Goal: Information Seeking & Learning: Learn about a topic

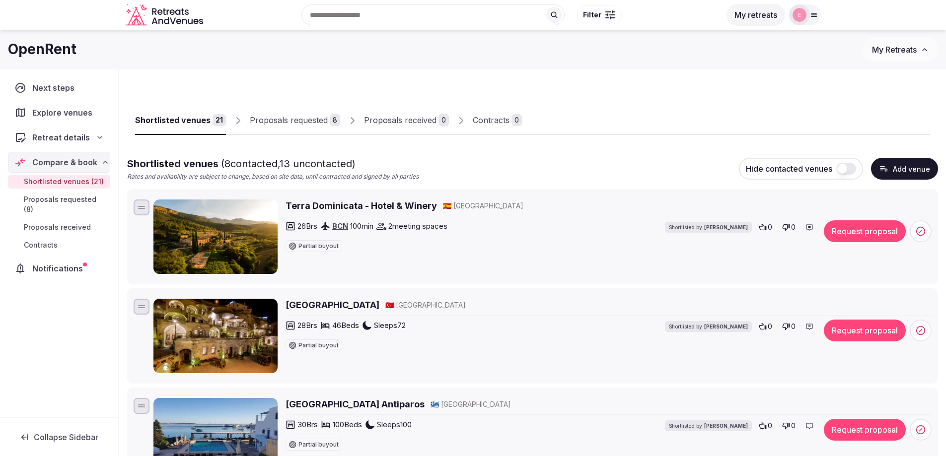
click at [215, 232] on img at bounding box center [215, 237] width 124 height 74
click at [339, 206] on h2 "Terra Dominicata - Hotel & Winery" at bounding box center [360, 206] width 151 height 12
click at [920, 236] on circle at bounding box center [920, 231] width 8 height 8
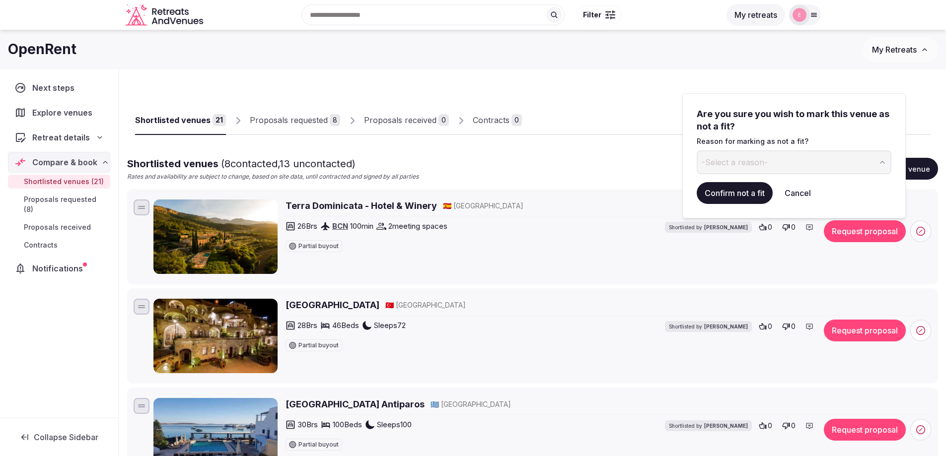
click at [777, 162] on button "-Select a reason-" at bounding box center [794, 162] width 195 height 24
click at [744, 192] on button "Confirm not a fit" at bounding box center [735, 193] width 76 height 22
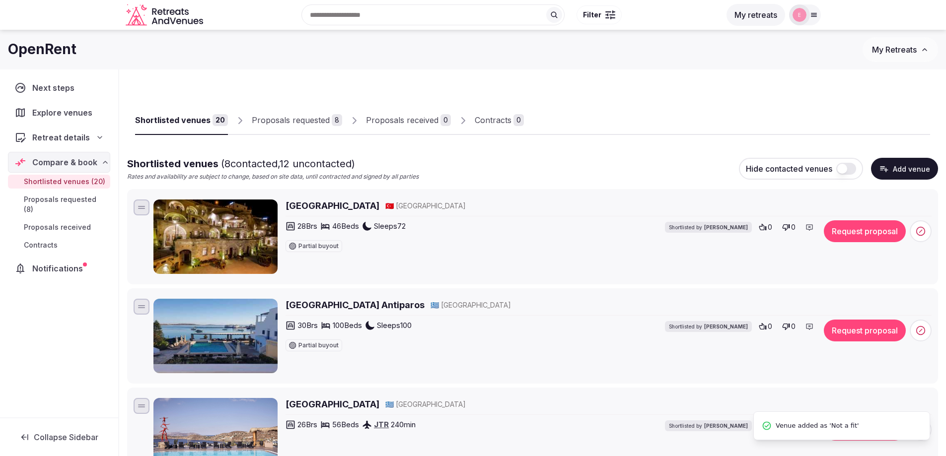
click at [356, 205] on h2 "Hera Cave Suites, Cappadocia" at bounding box center [332, 206] width 94 height 12
click at [923, 229] on icon at bounding box center [920, 231] width 10 height 10
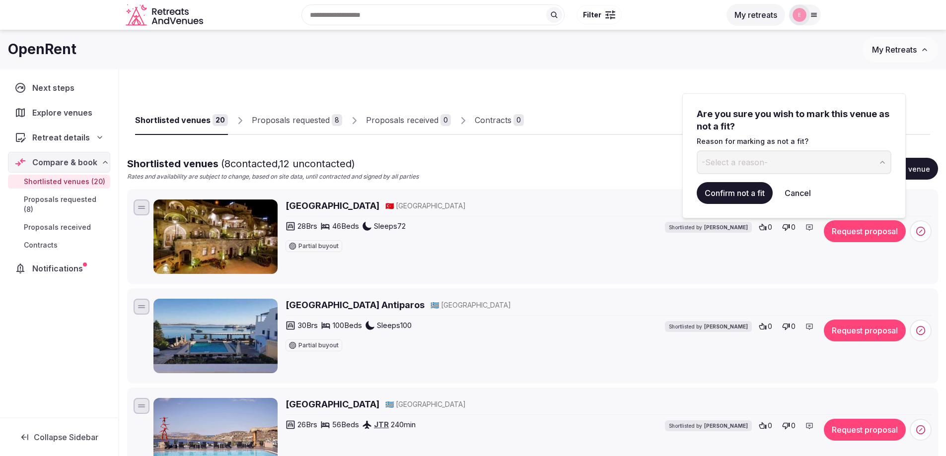
click at [794, 162] on button "-Select a reason-" at bounding box center [794, 162] width 195 height 24
drag, startPoint x: 794, startPoint y: 165, endPoint x: 590, endPoint y: 177, distance: 204.4
click at [787, 155] on input "**********" at bounding box center [786, 162] width 178 height 24
drag, startPoint x: 793, startPoint y: 162, endPoint x: 685, endPoint y: 162, distance: 108.7
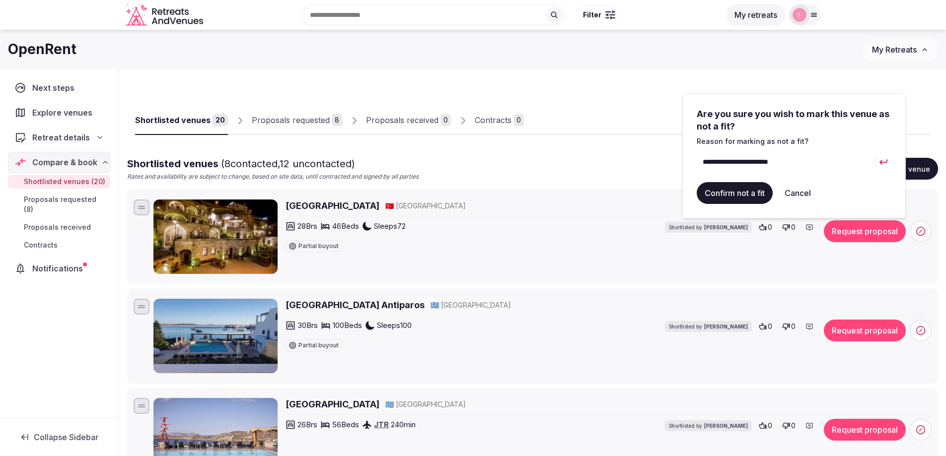
click at [685, 162] on div "**********" at bounding box center [793, 155] width 223 height 125
type input "**********"
click at [742, 194] on button "Confirm not a fit" at bounding box center [735, 193] width 76 height 22
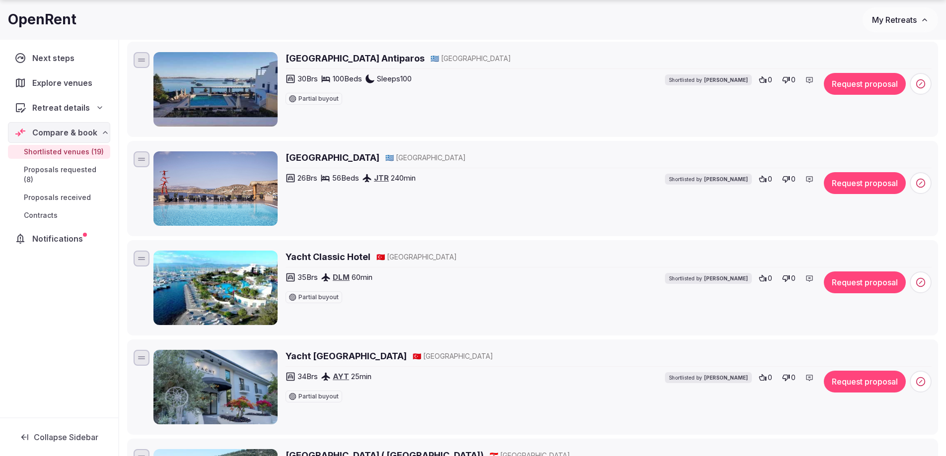
scroll to position [149, 0]
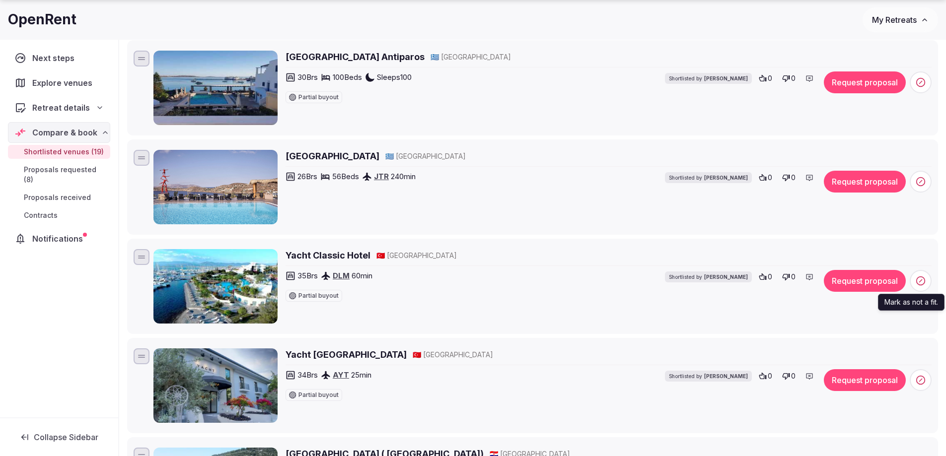
click at [914, 280] on span at bounding box center [920, 281] width 22 height 22
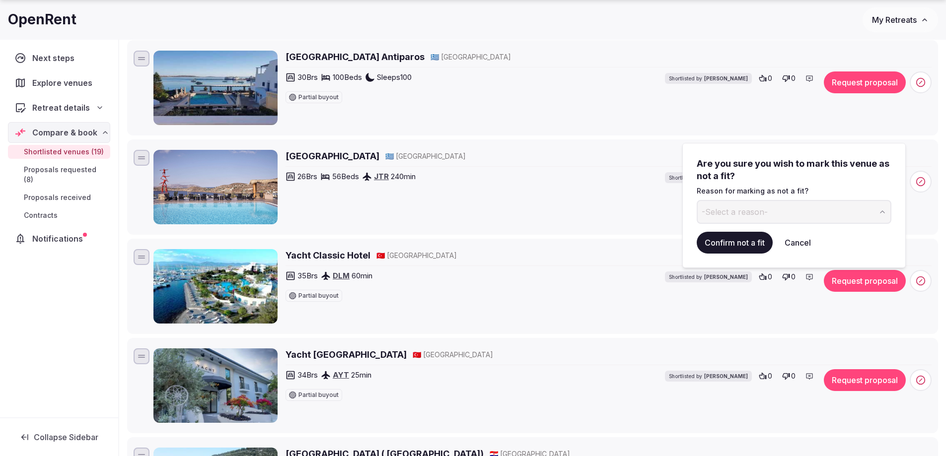
click at [779, 220] on button "-Select a reason-" at bounding box center [794, 212] width 195 height 24
type input "**********"
click at [748, 247] on button "Confirm not a fit" at bounding box center [735, 243] width 76 height 22
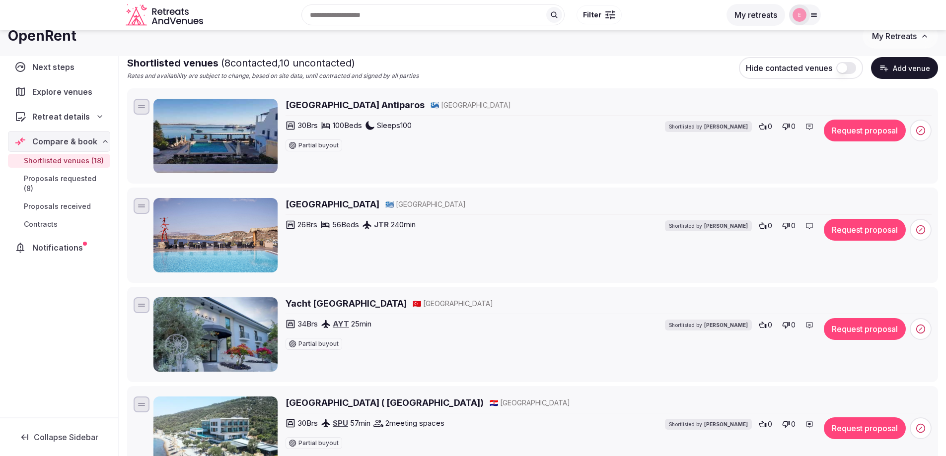
scroll to position [99, 0]
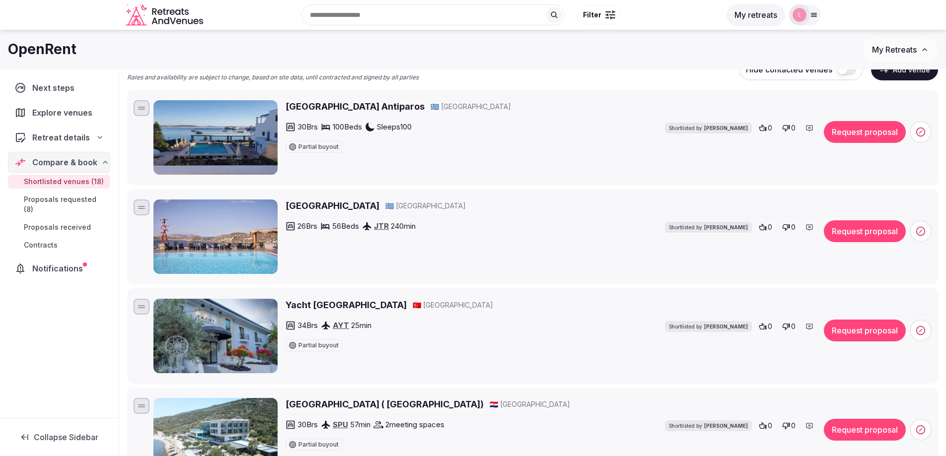
click at [369, 308] on h2 "Yacht Bohème Hotel" at bounding box center [345, 305] width 121 height 12
click at [921, 328] on icon at bounding box center [920, 331] width 10 height 10
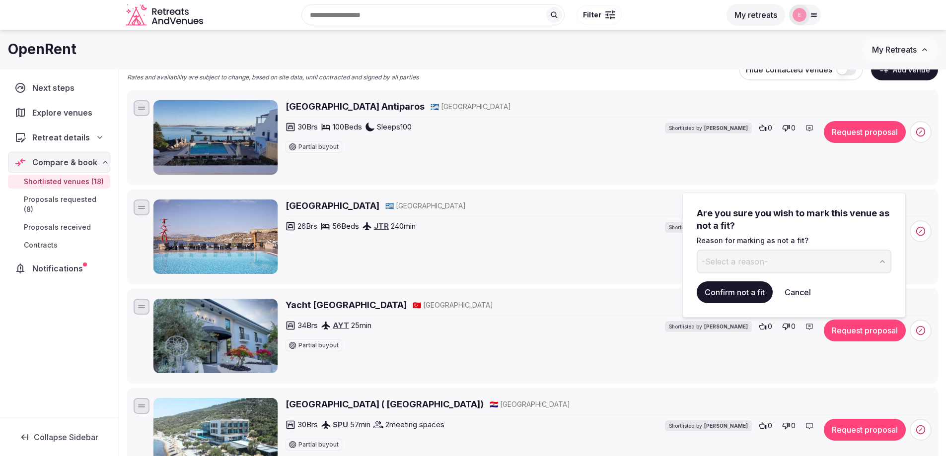
click at [756, 266] on span "-Select a reason-" at bounding box center [734, 261] width 66 height 11
click at [730, 259] on input at bounding box center [786, 262] width 178 height 24
type input "**********"
click at [741, 294] on button "Confirm not a fit" at bounding box center [735, 292] width 76 height 22
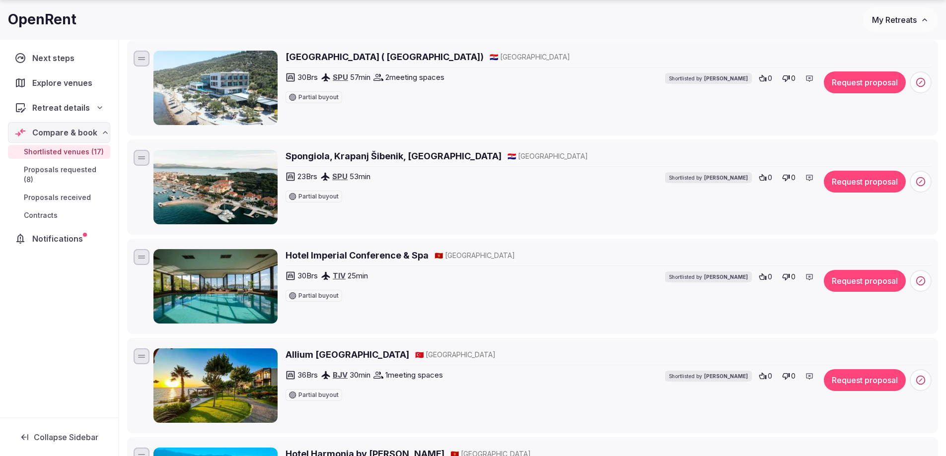
scroll to position [397, 0]
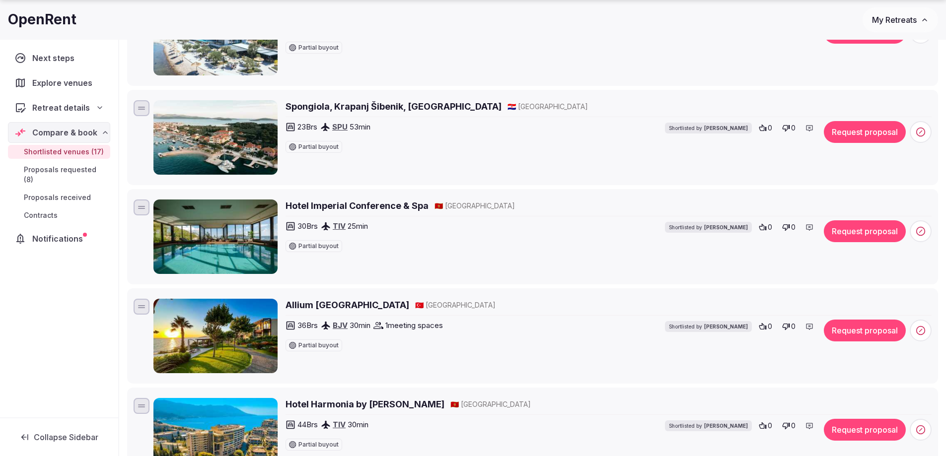
click at [921, 332] on icon at bounding box center [920, 331] width 10 height 10
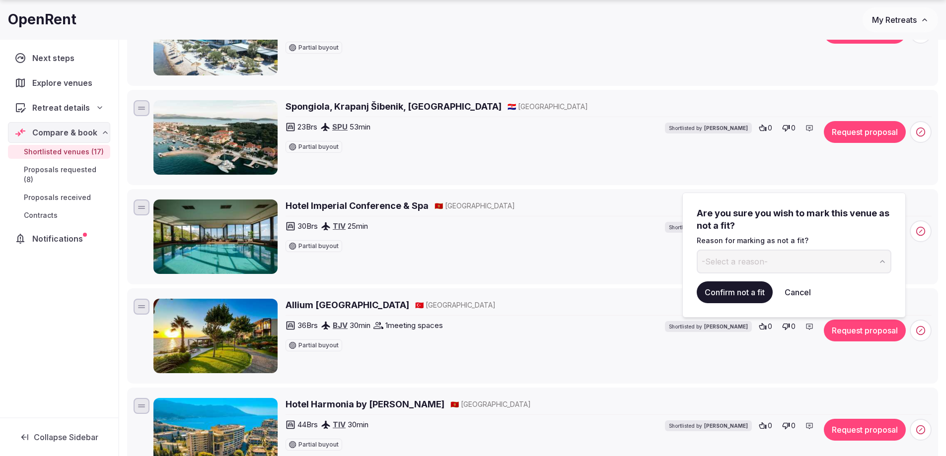
click at [743, 263] on span "-Select a reason-" at bounding box center [734, 261] width 66 height 11
click at [732, 267] on input at bounding box center [786, 262] width 178 height 24
type input "**********"
click at [737, 301] on button "Confirm not a fit" at bounding box center [735, 292] width 76 height 22
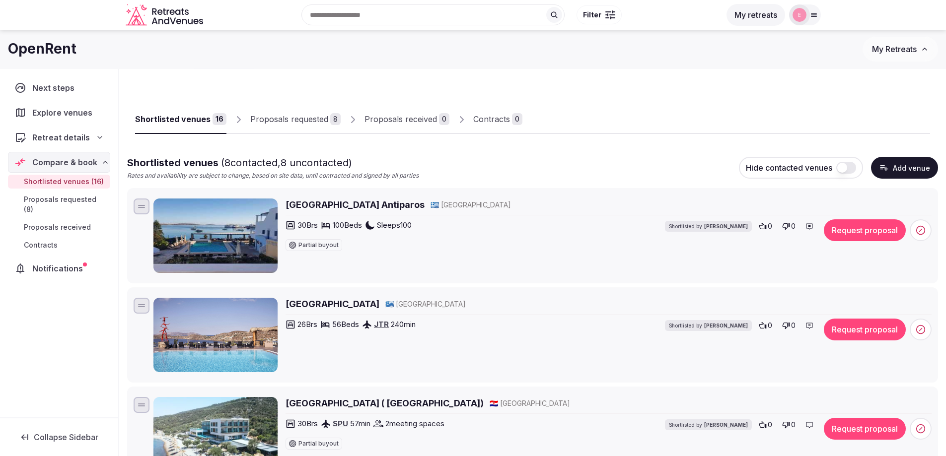
scroll to position [0, 0]
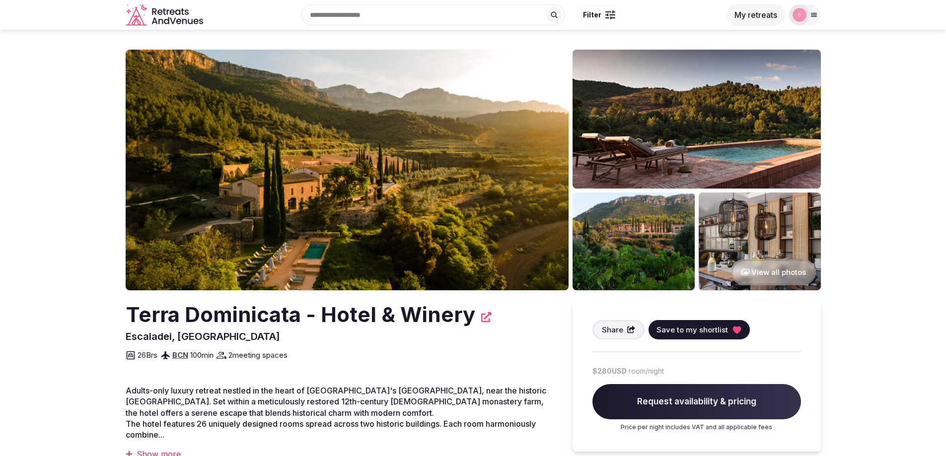
click at [511, 146] on img at bounding box center [347, 170] width 443 height 241
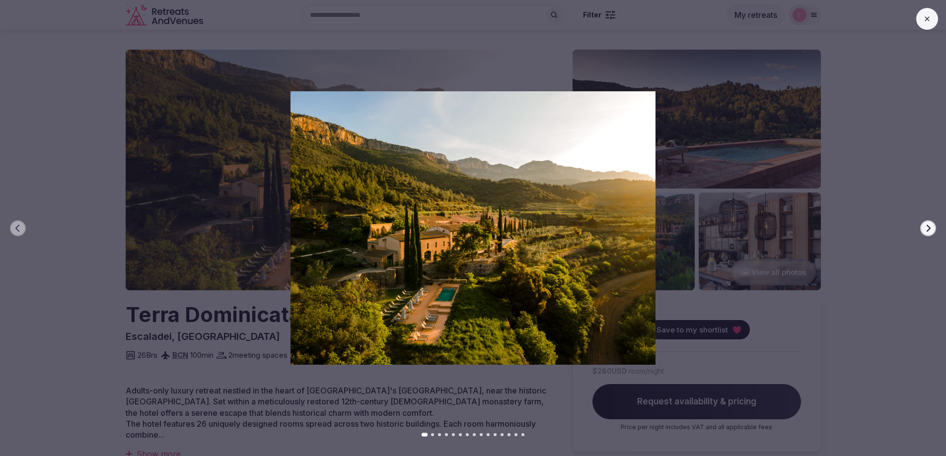
click at [934, 227] on button "Next slide" at bounding box center [928, 228] width 16 height 16
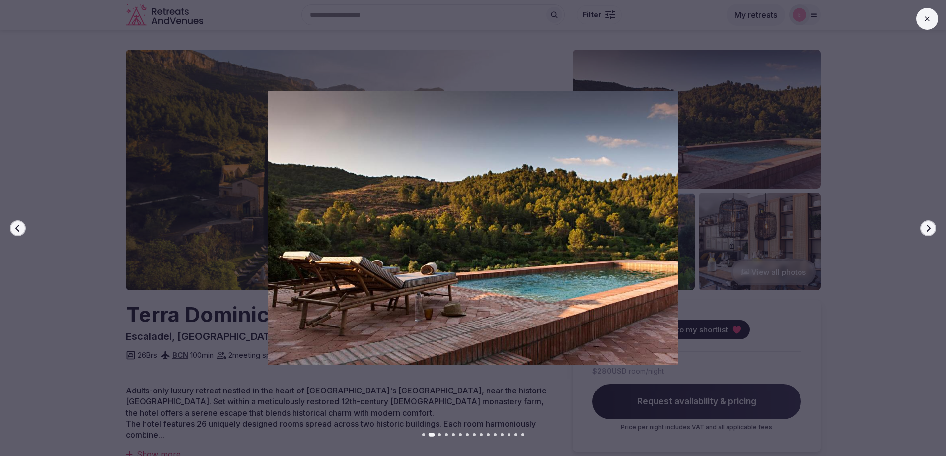
click at [934, 227] on button "Next slide" at bounding box center [928, 228] width 16 height 16
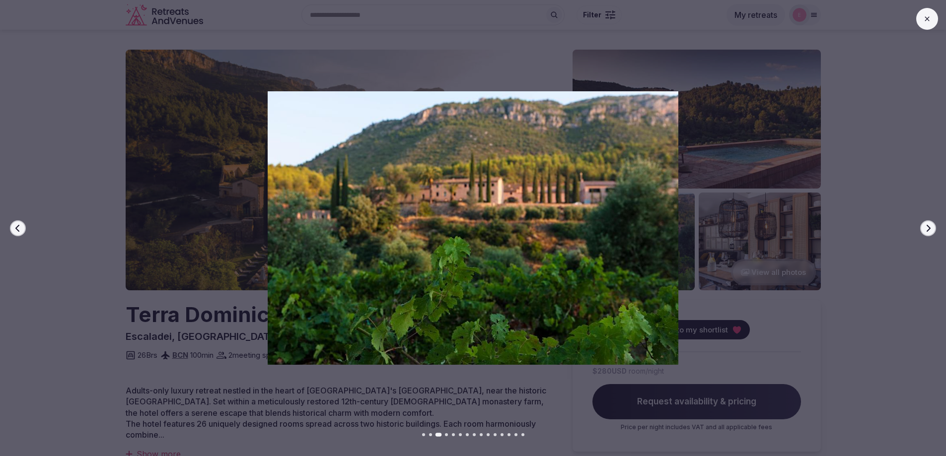
click at [934, 227] on button "Next slide" at bounding box center [928, 228] width 16 height 16
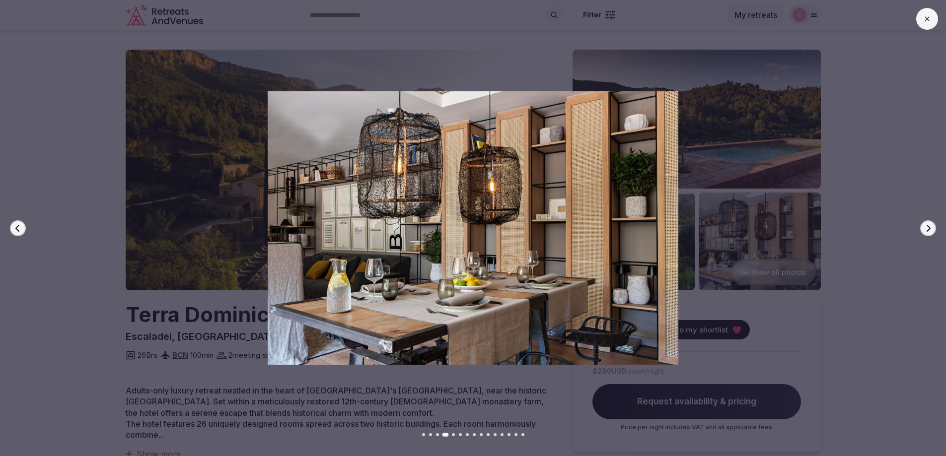
click at [934, 227] on button "Next slide" at bounding box center [928, 228] width 16 height 16
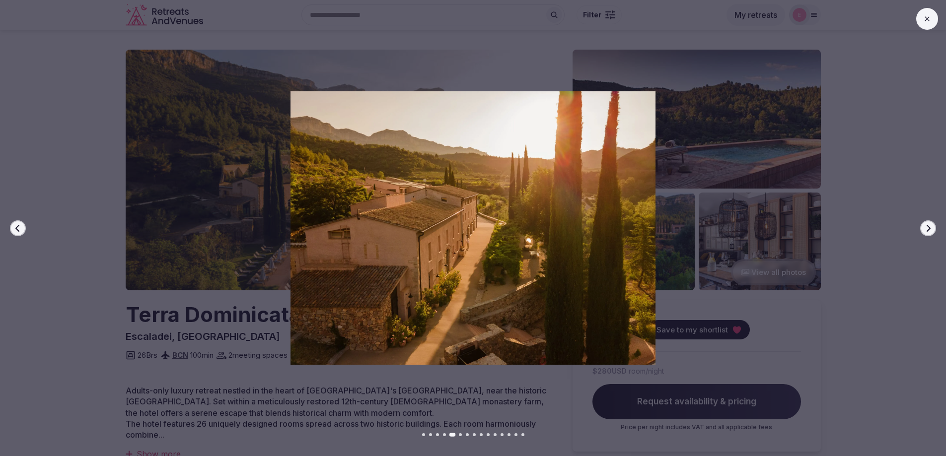
click at [934, 227] on button "Next slide" at bounding box center [928, 228] width 16 height 16
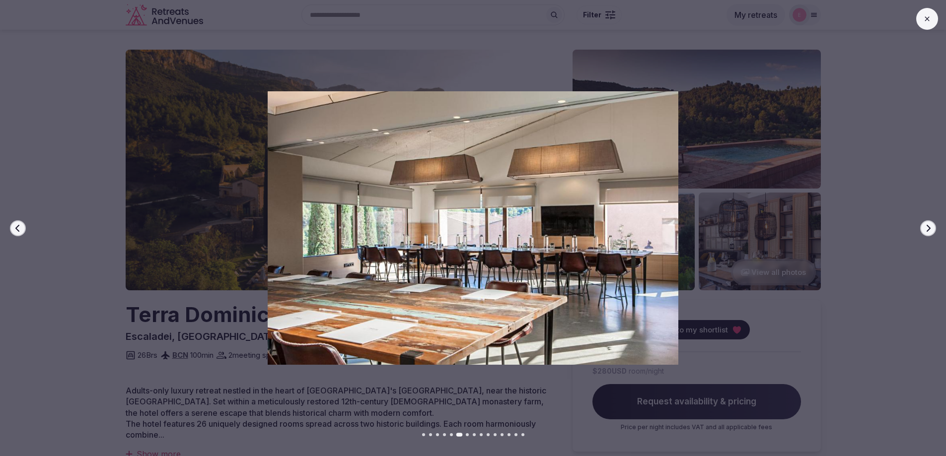
click at [934, 227] on button "Next slide" at bounding box center [928, 228] width 16 height 16
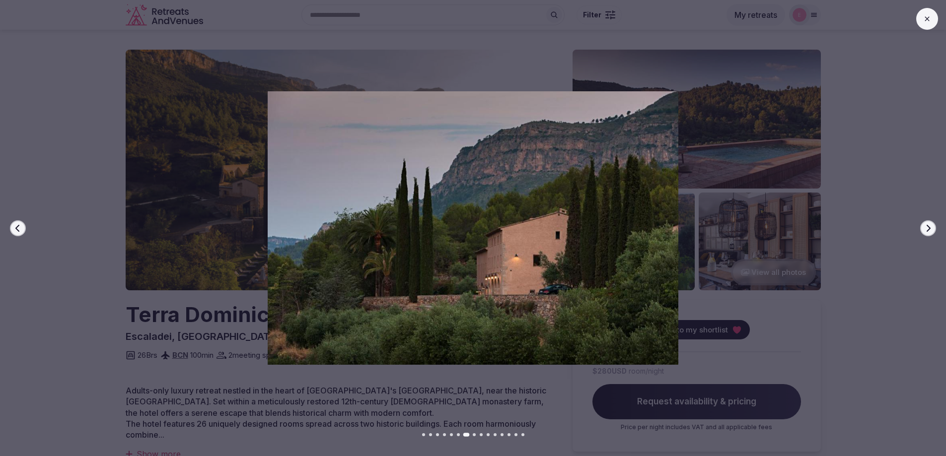
click at [934, 227] on button "Next slide" at bounding box center [928, 228] width 16 height 16
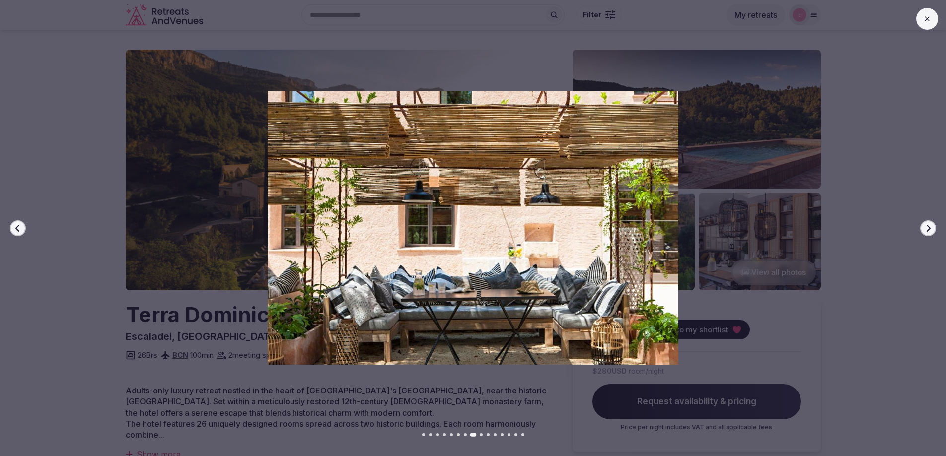
click at [934, 227] on button "Next slide" at bounding box center [928, 228] width 16 height 16
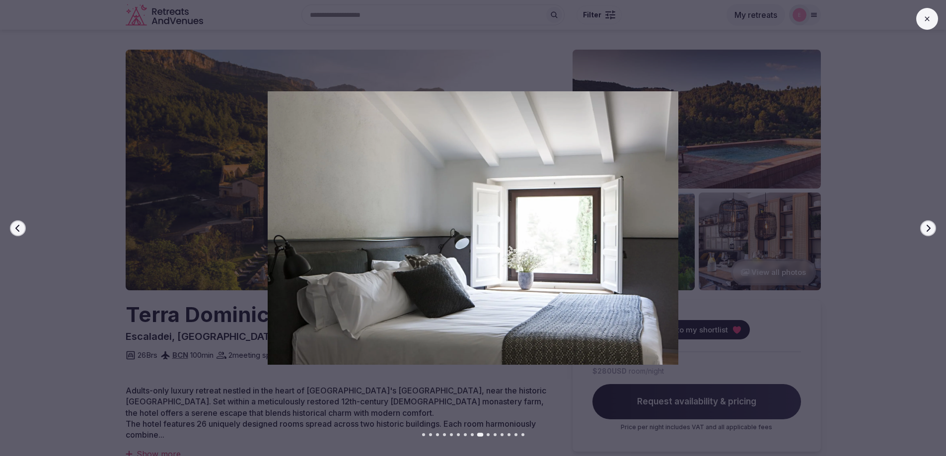
click at [934, 227] on button "Next slide" at bounding box center [928, 228] width 16 height 16
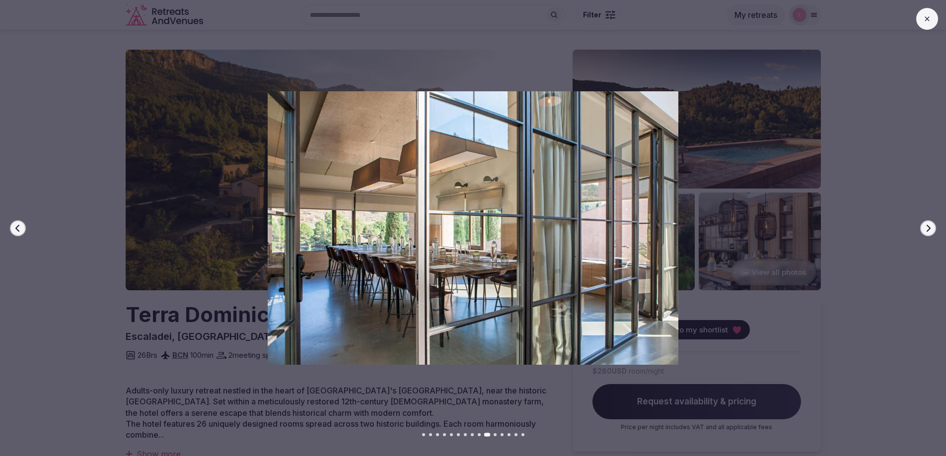
click at [934, 227] on button "Next slide" at bounding box center [928, 228] width 16 height 16
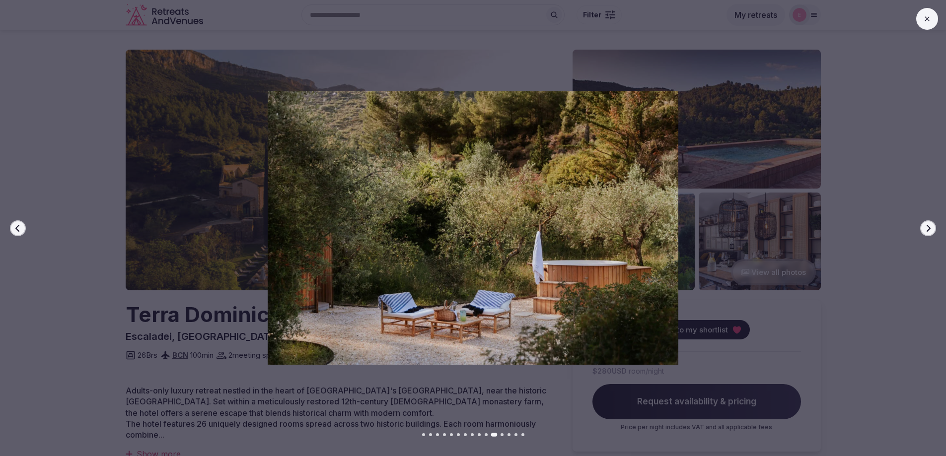
click at [934, 227] on button "Next slide" at bounding box center [928, 228] width 16 height 16
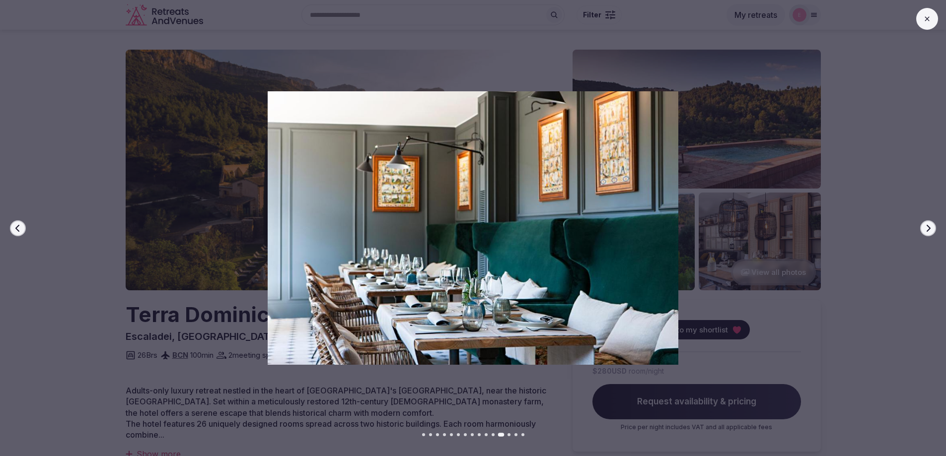
click at [934, 227] on button "Next slide" at bounding box center [928, 228] width 16 height 16
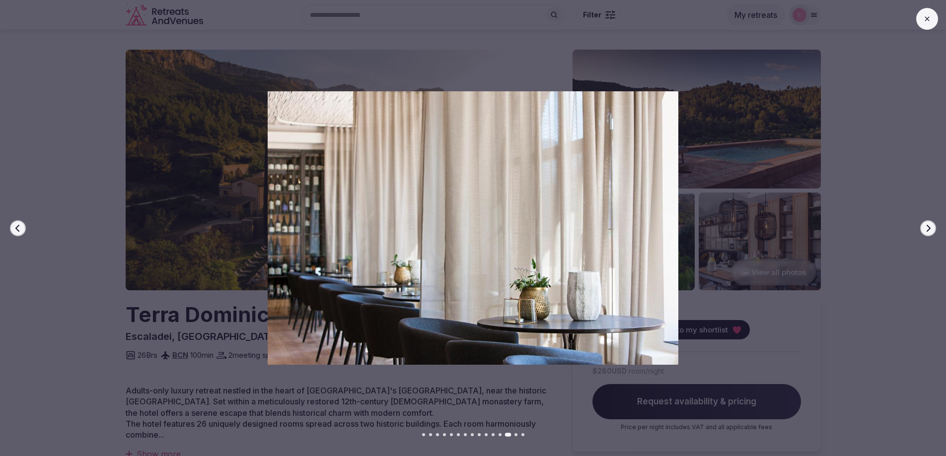
click at [934, 227] on button "Next slide" at bounding box center [928, 228] width 16 height 16
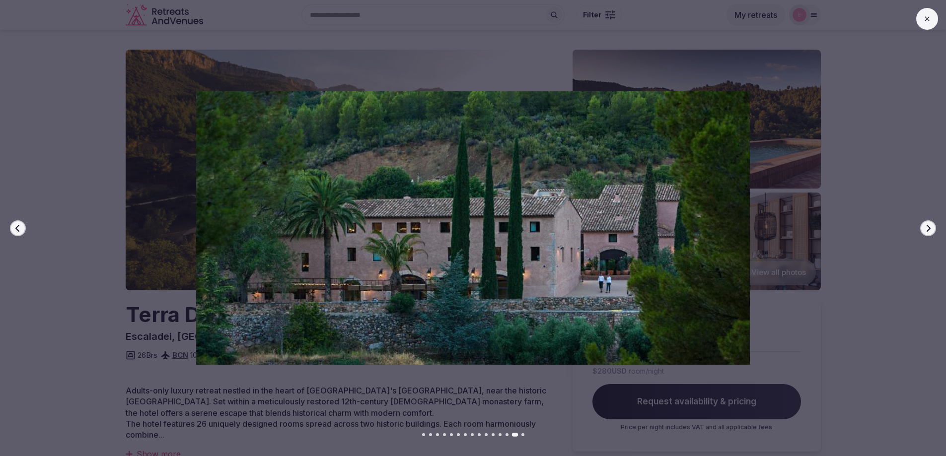
click at [934, 227] on button "Next slide" at bounding box center [928, 228] width 16 height 16
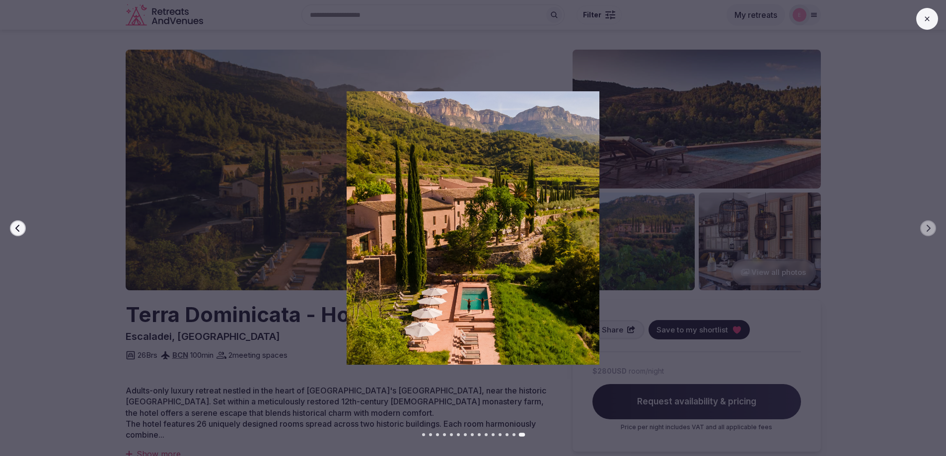
click at [926, 18] on icon at bounding box center [927, 19] width 8 height 8
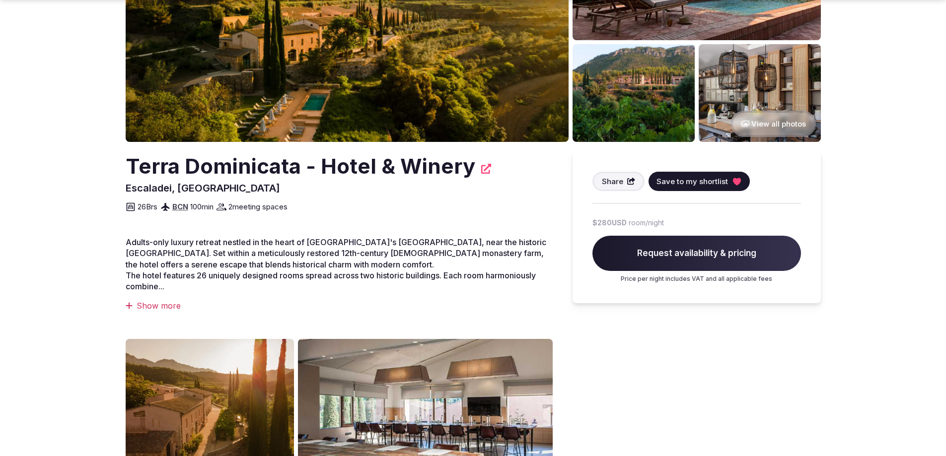
scroll to position [149, 0]
click at [146, 304] on div "Show more" at bounding box center [339, 305] width 427 height 11
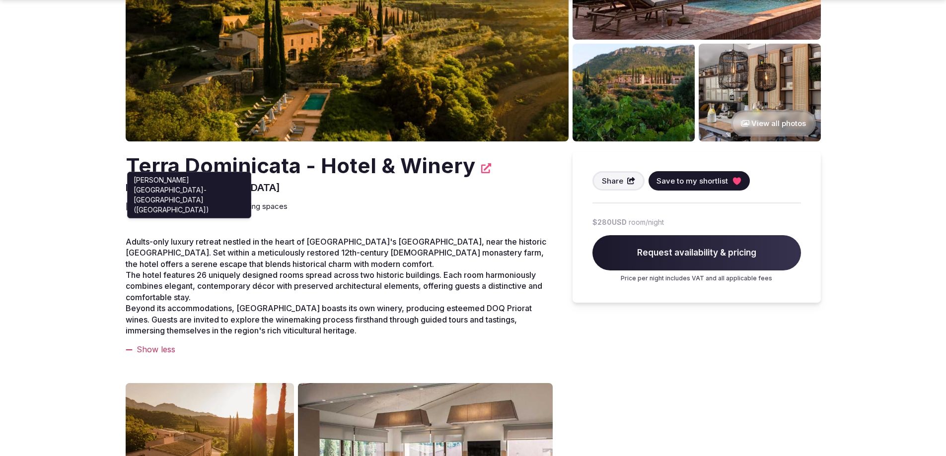
click at [177, 206] on link "BCN" at bounding box center [180, 206] width 16 height 9
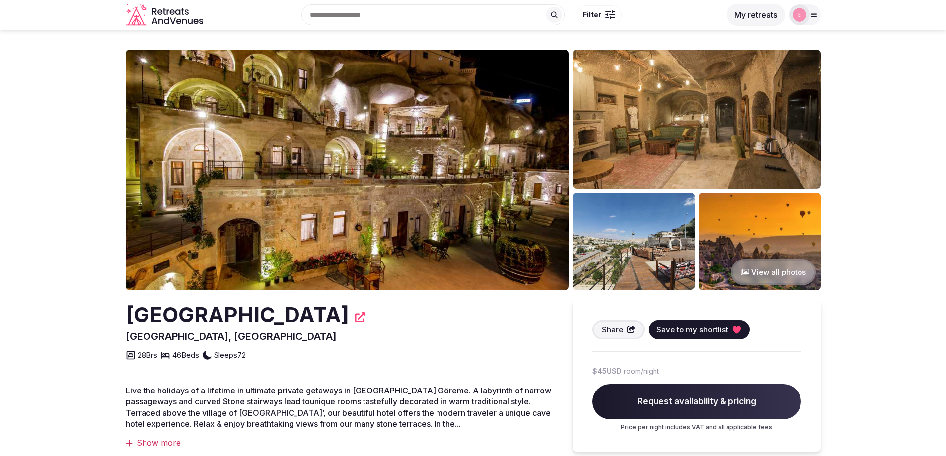
click at [356, 205] on img at bounding box center [347, 170] width 443 height 241
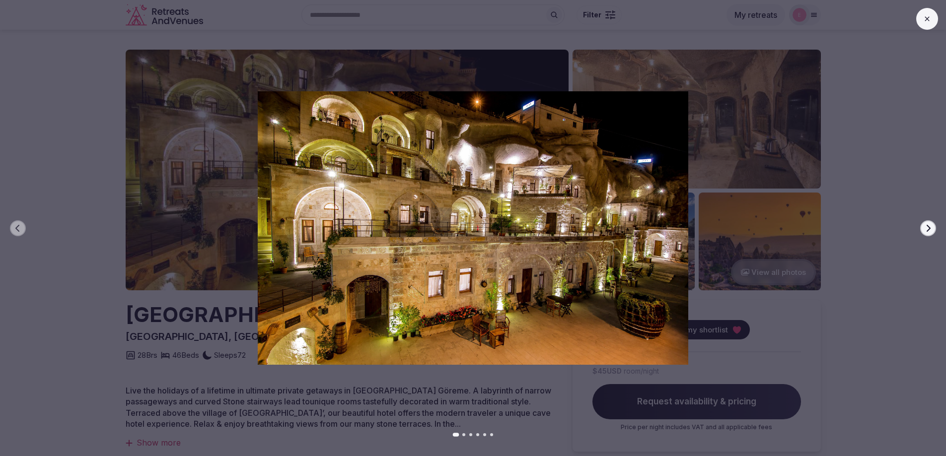
click at [934, 229] on button "Next slide" at bounding box center [928, 228] width 16 height 16
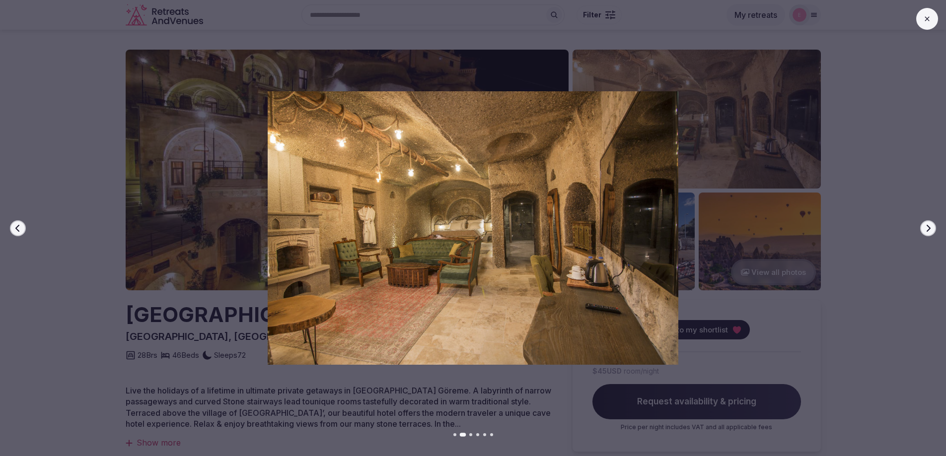
click at [934, 229] on button "Next slide" at bounding box center [928, 228] width 16 height 16
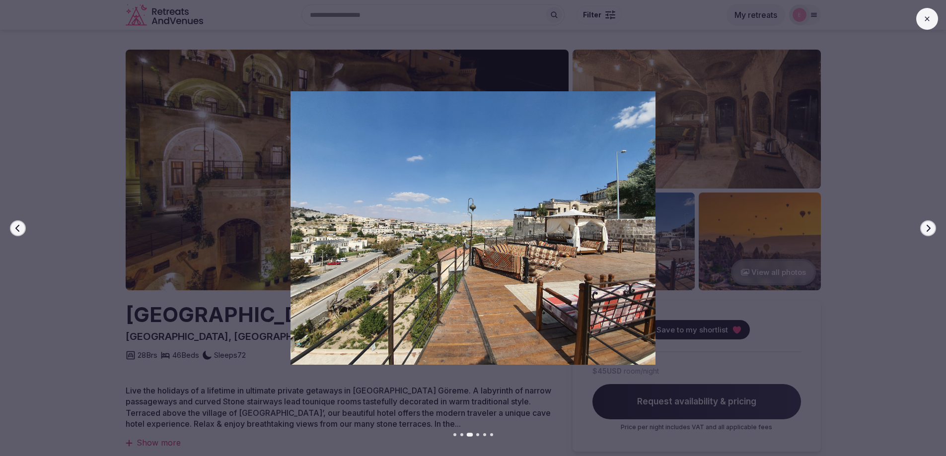
click at [934, 229] on button "Next slide" at bounding box center [928, 228] width 16 height 16
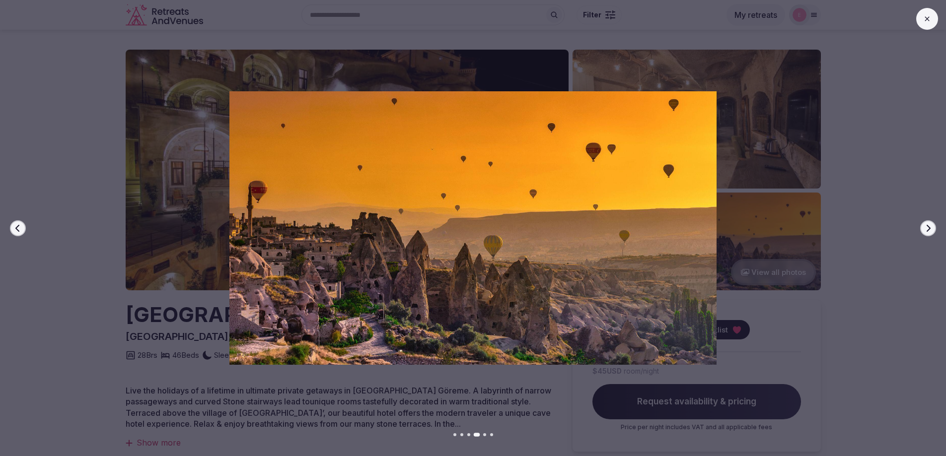
click at [933, 229] on button "Next slide" at bounding box center [928, 228] width 16 height 16
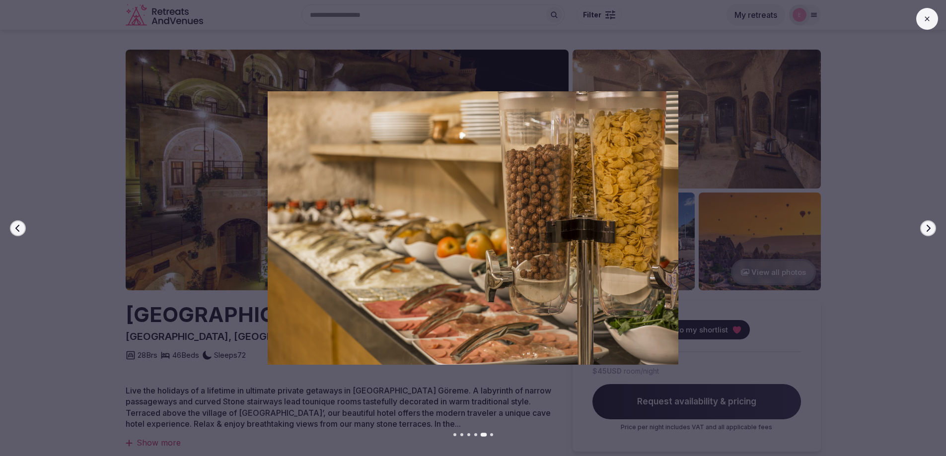
click at [933, 229] on button "Next slide" at bounding box center [928, 228] width 16 height 16
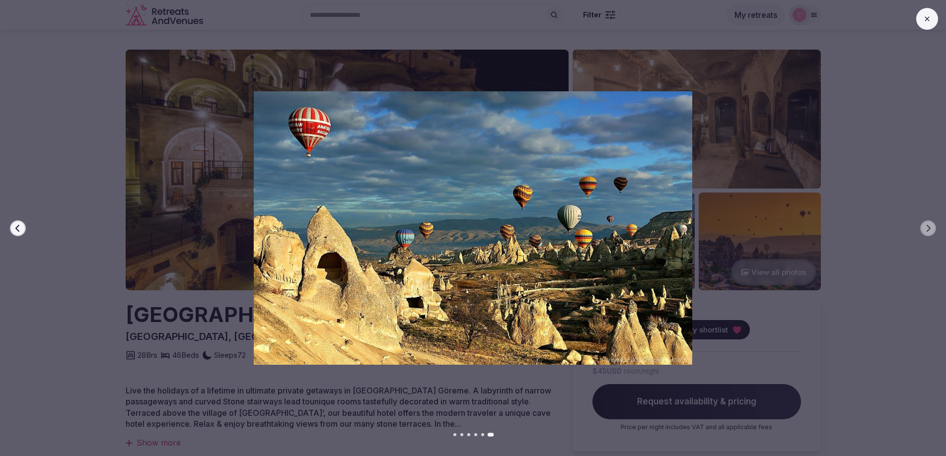
click at [886, 129] on div at bounding box center [469, 228] width 954 height 274
click at [928, 18] on icon at bounding box center [927, 19] width 8 height 8
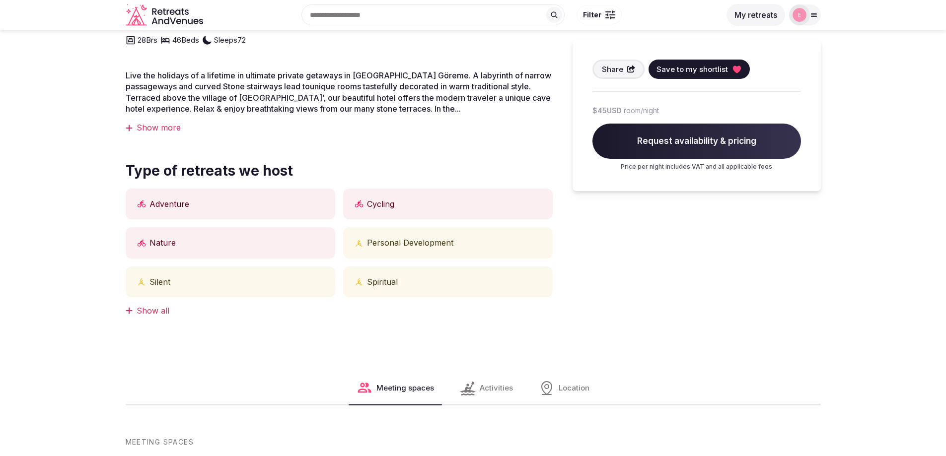
scroll to position [298, 0]
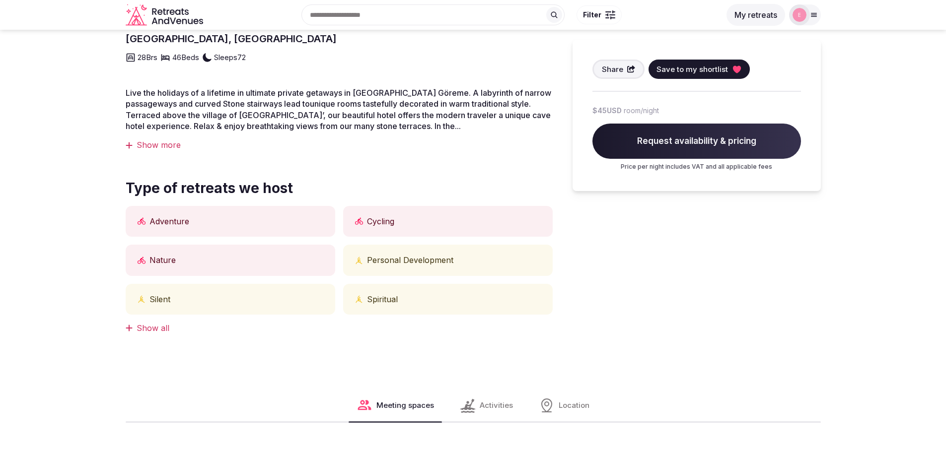
click at [159, 328] on div "Show all" at bounding box center [339, 328] width 427 height 11
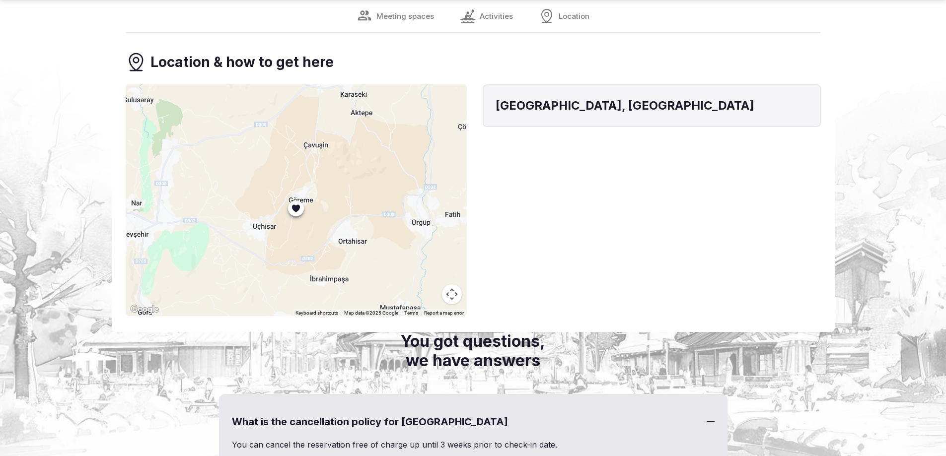
scroll to position [1390, 0]
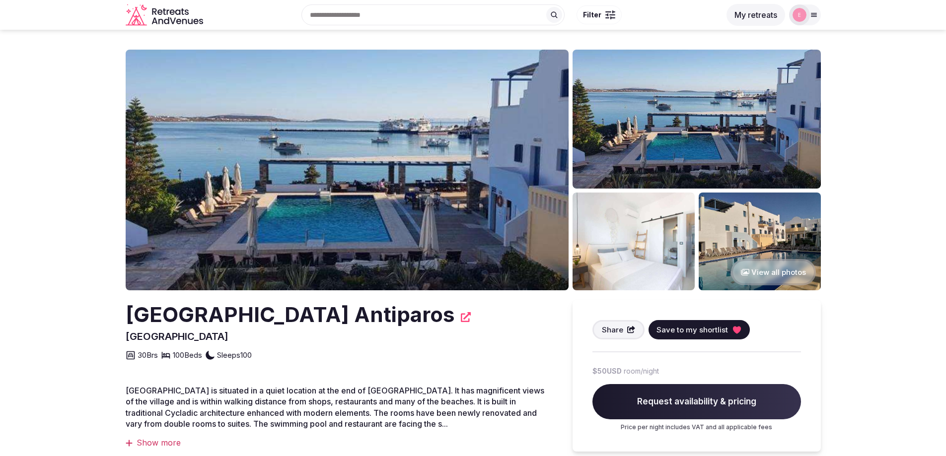
click at [544, 154] on img at bounding box center [347, 170] width 443 height 241
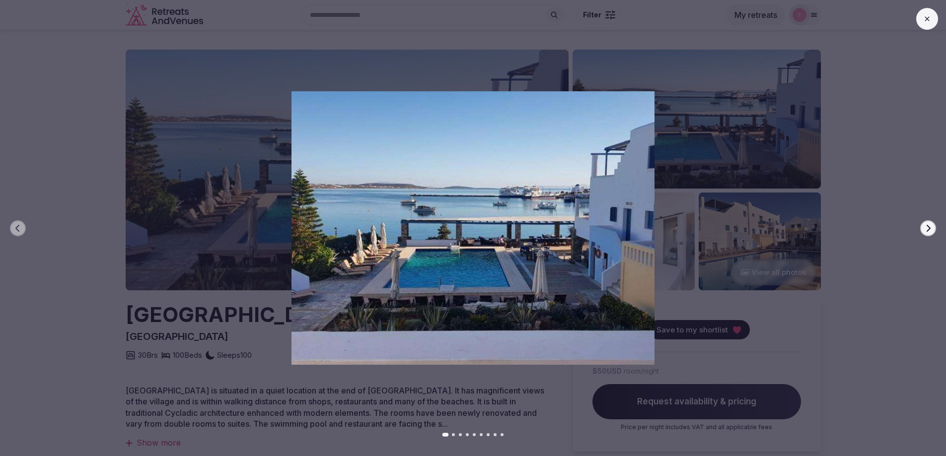
click at [930, 227] on icon "button" at bounding box center [928, 228] width 8 height 8
click at [929, 228] on icon "button" at bounding box center [928, 228] width 8 height 8
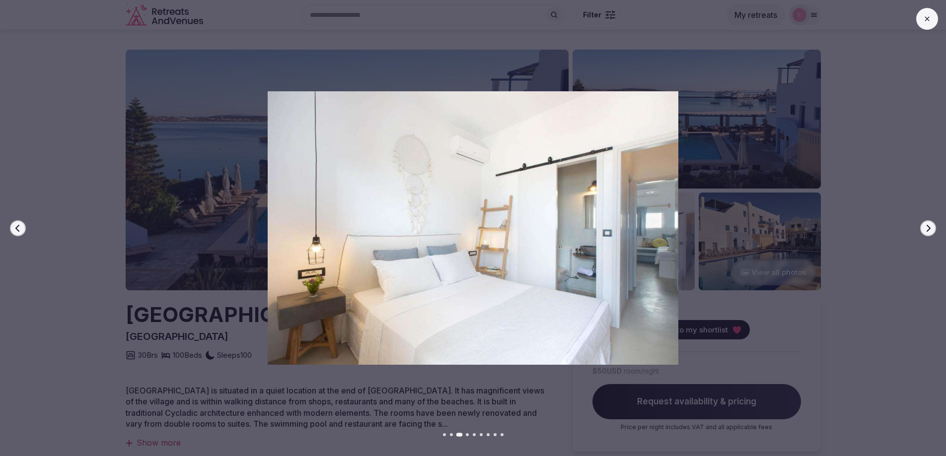
click at [928, 228] on icon "button" at bounding box center [928, 228] width 8 height 8
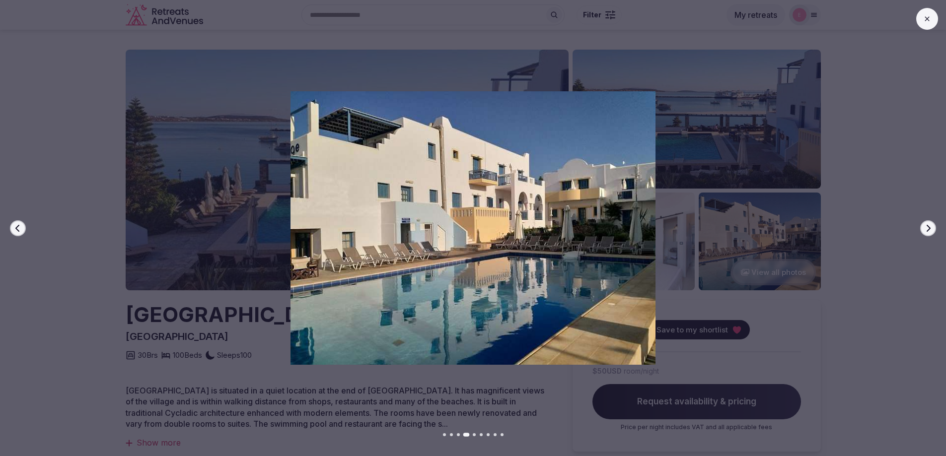
click at [928, 228] on icon "button" at bounding box center [928, 228] width 8 height 8
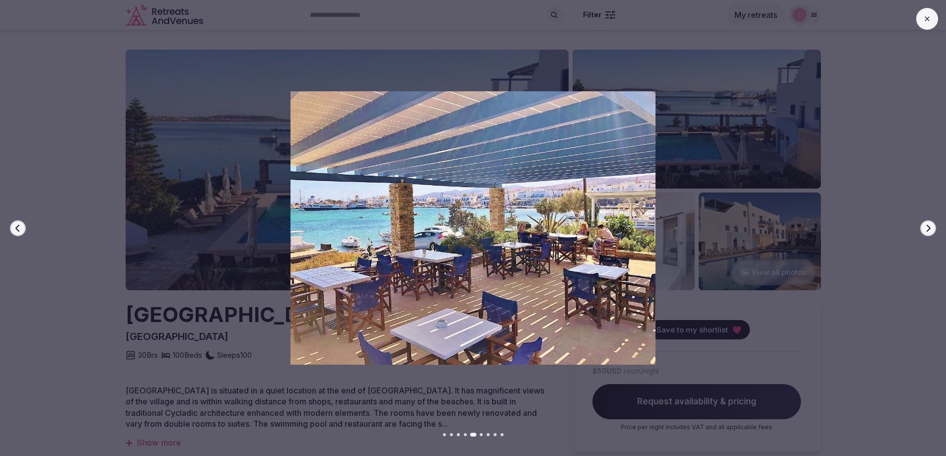
click at [928, 228] on icon "button" at bounding box center [928, 228] width 8 height 8
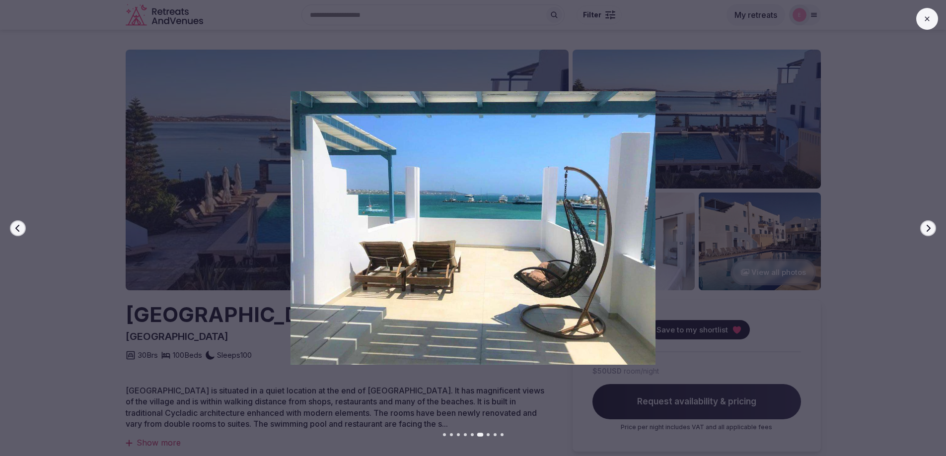
click at [928, 228] on icon "button" at bounding box center [928, 228] width 8 height 8
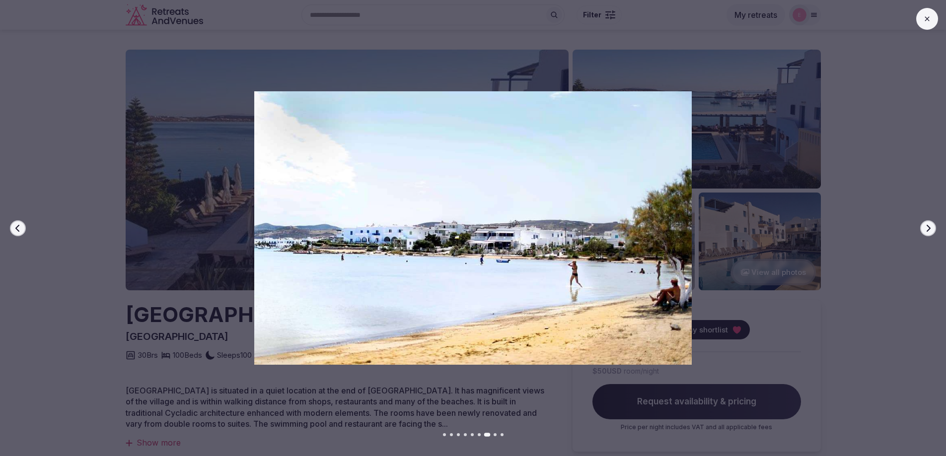
click at [928, 228] on icon "button" at bounding box center [928, 228] width 8 height 8
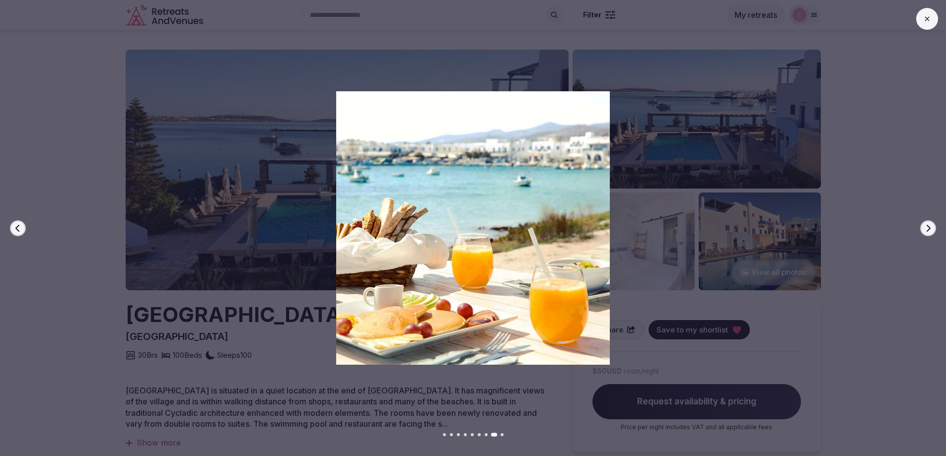
click at [928, 228] on icon "button" at bounding box center [928, 228] width 8 height 8
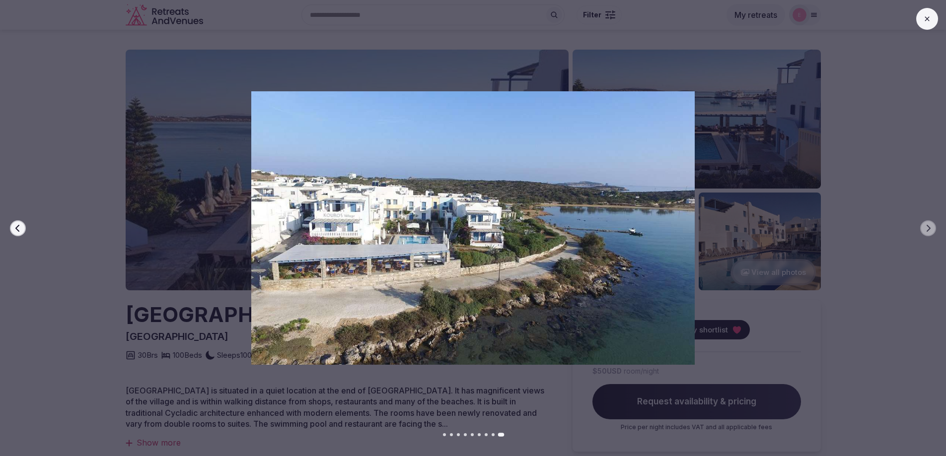
click at [927, 16] on icon at bounding box center [927, 19] width 8 height 8
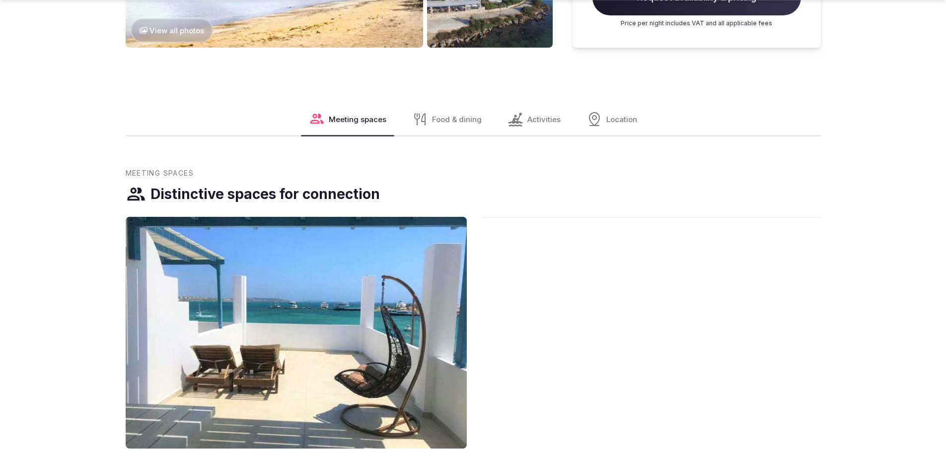
scroll to position [894, 0]
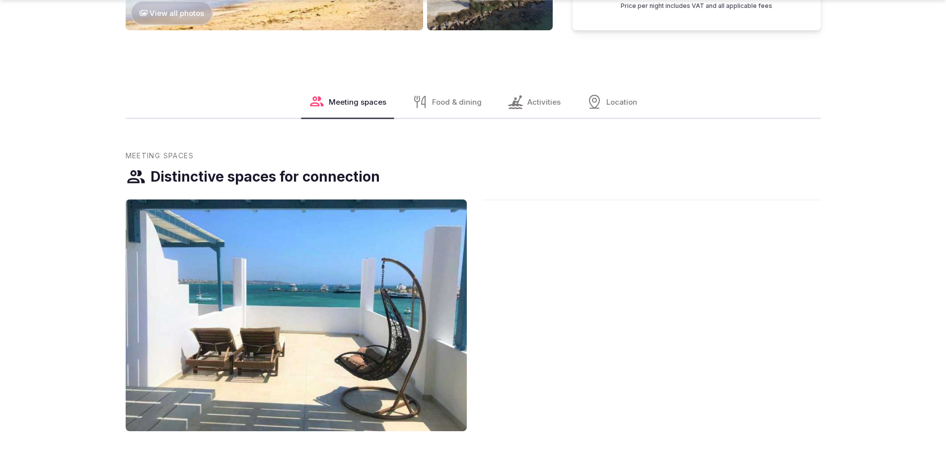
click at [623, 103] on span "Location" at bounding box center [621, 102] width 31 height 10
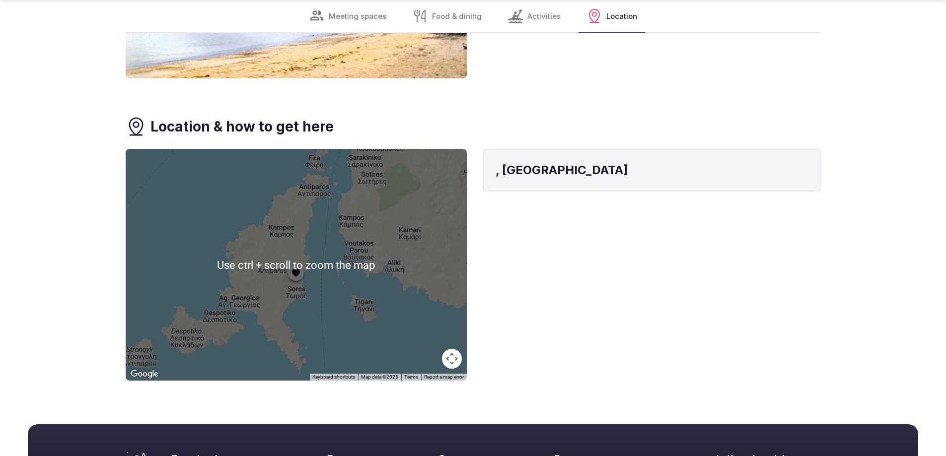
scroll to position [1882, 0]
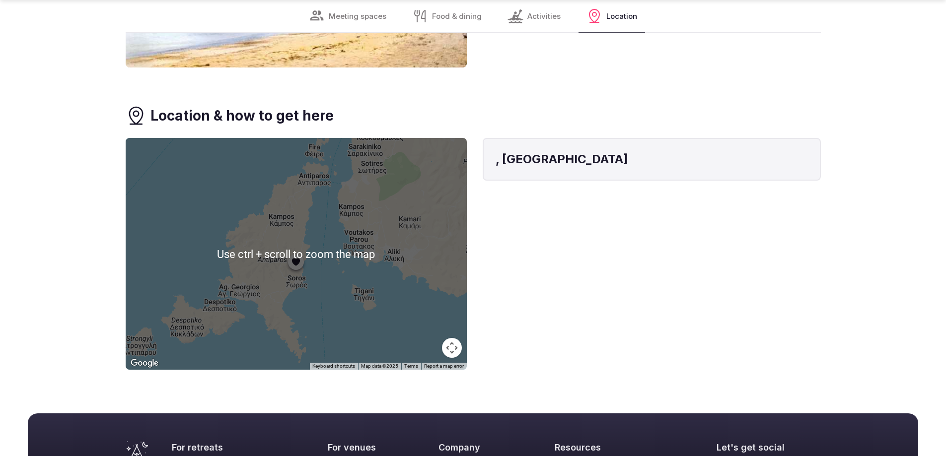
click at [288, 111] on h3 "Location & how to get here" at bounding box center [241, 115] width 183 height 19
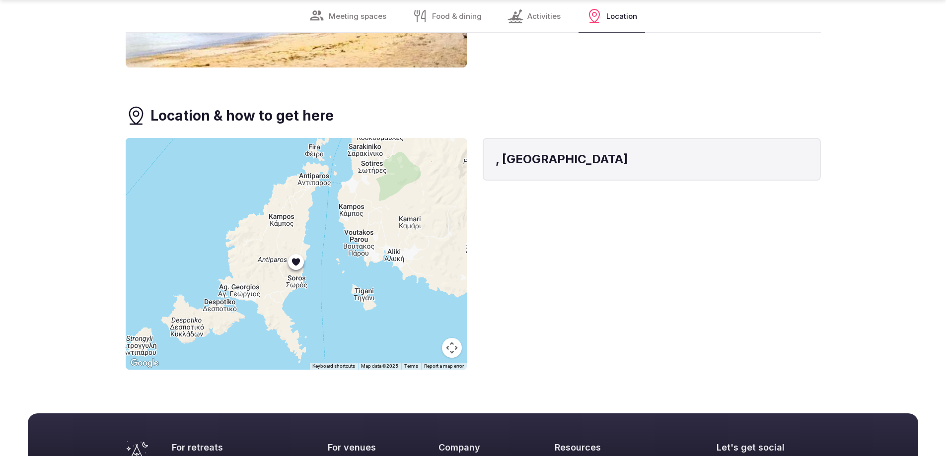
click at [536, 160] on h4 ", Greece" at bounding box center [651, 159] width 312 height 17
click at [352, 303] on div at bounding box center [296, 254] width 341 height 232
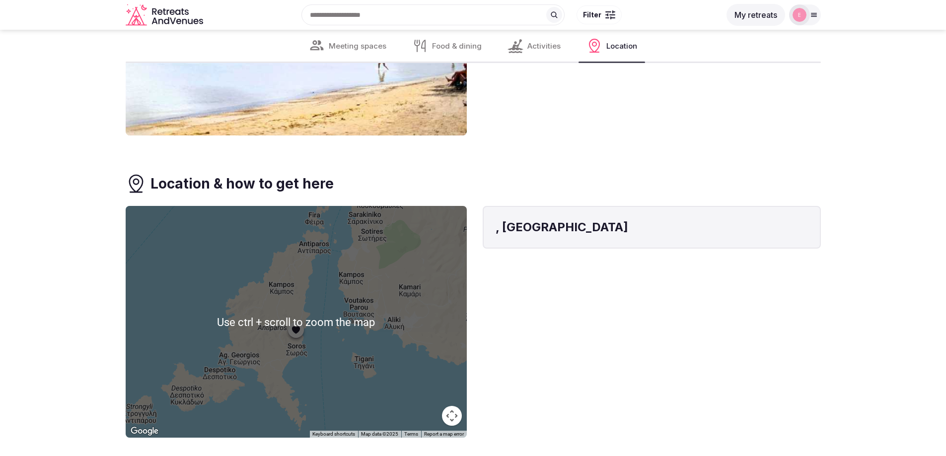
scroll to position [1782, 0]
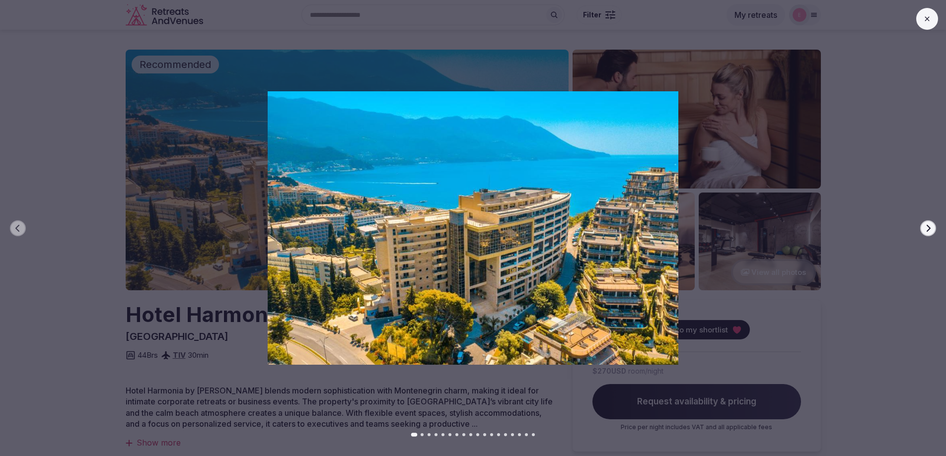
click at [927, 224] on icon "button" at bounding box center [928, 228] width 8 height 8
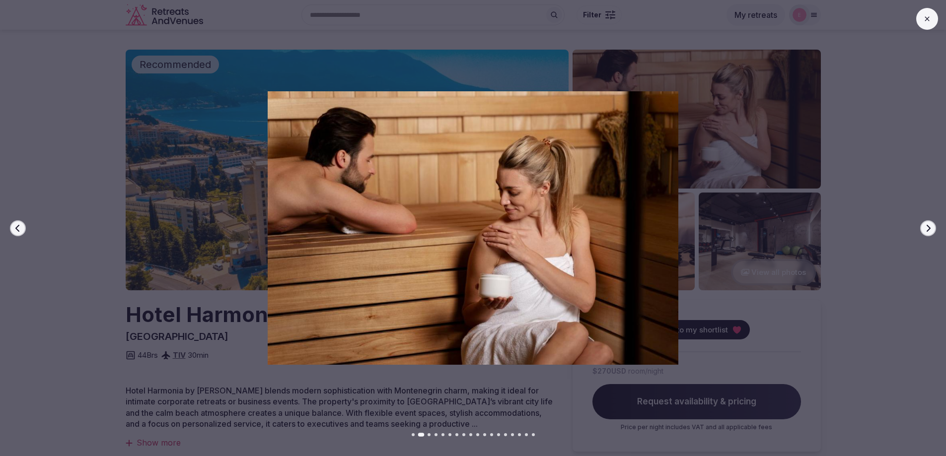
click at [927, 224] on icon "button" at bounding box center [928, 228] width 8 height 8
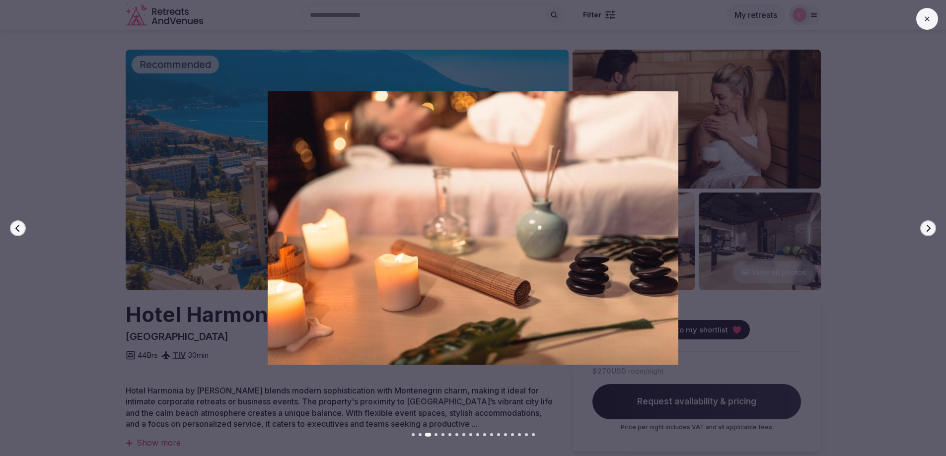
click at [927, 224] on icon "button" at bounding box center [928, 228] width 8 height 8
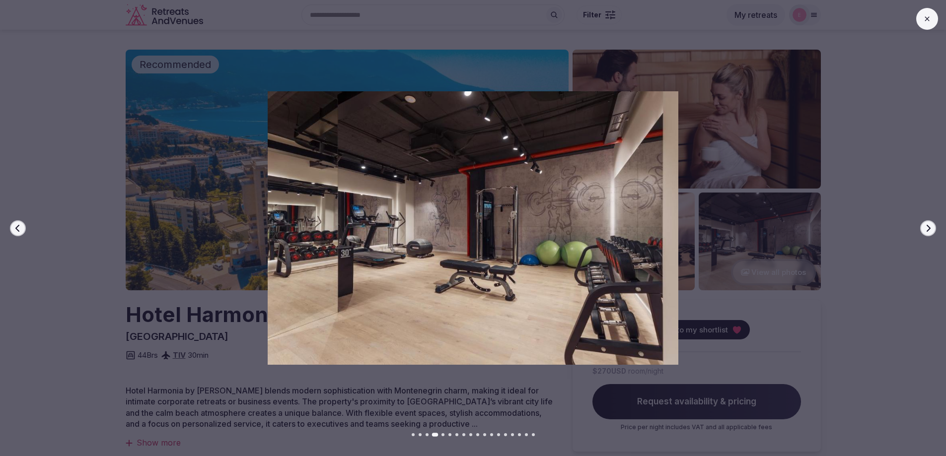
click at [927, 224] on icon "button" at bounding box center [928, 228] width 8 height 8
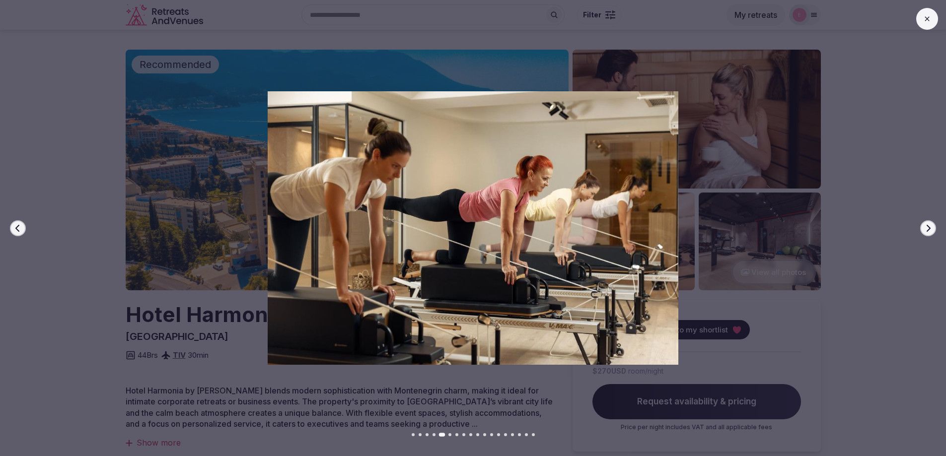
click at [927, 224] on icon "button" at bounding box center [928, 228] width 8 height 8
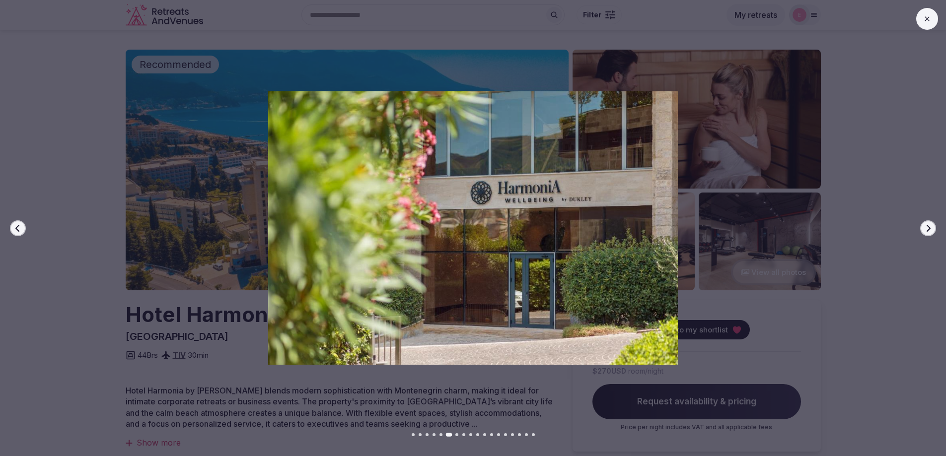
click at [927, 224] on icon "button" at bounding box center [928, 228] width 8 height 8
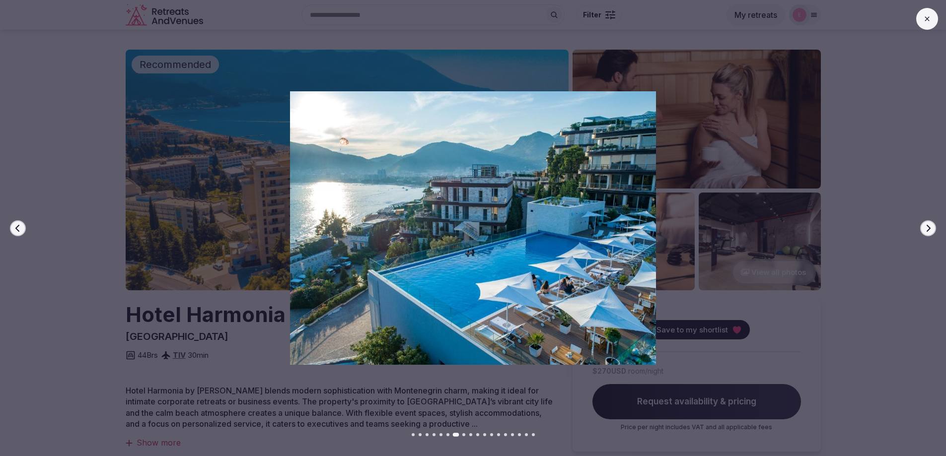
click at [927, 224] on icon "button" at bounding box center [928, 228] width 8 height 8
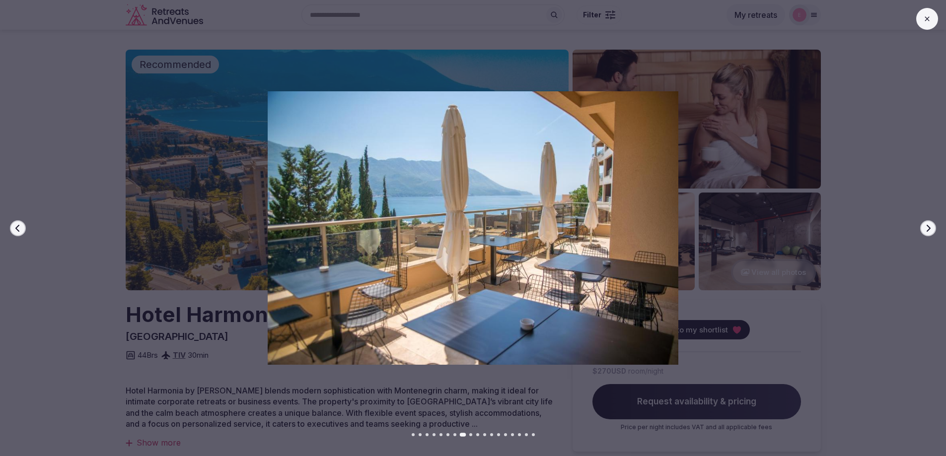
click at [927, 224] on icon "button" at bounding box center [928, 228] width 8 height 8
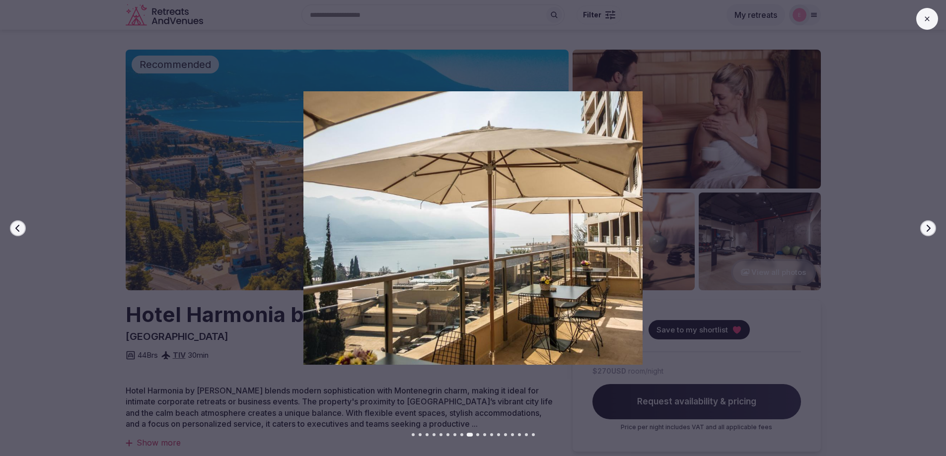
click at [927, 224] on icon "button" at bounding box center [928, 228] width 8 height 8
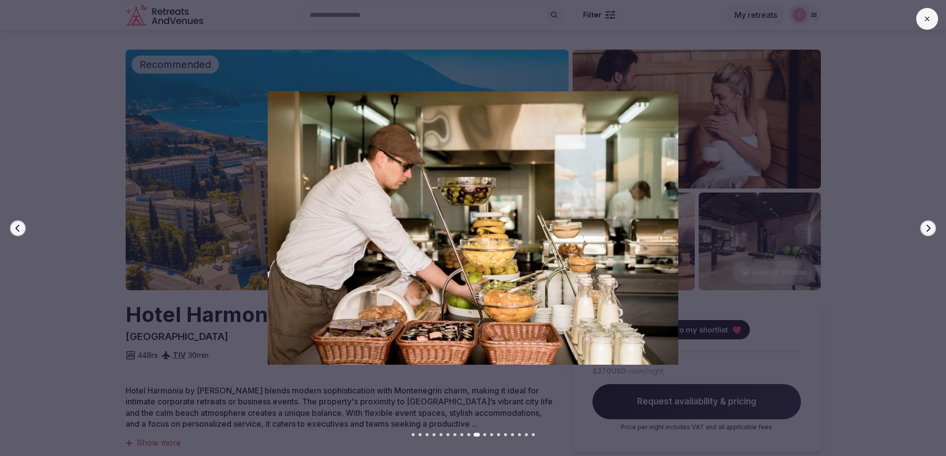
click at [927, 224] on icon "button" at bounding box center [928, 228] width 8 height 8
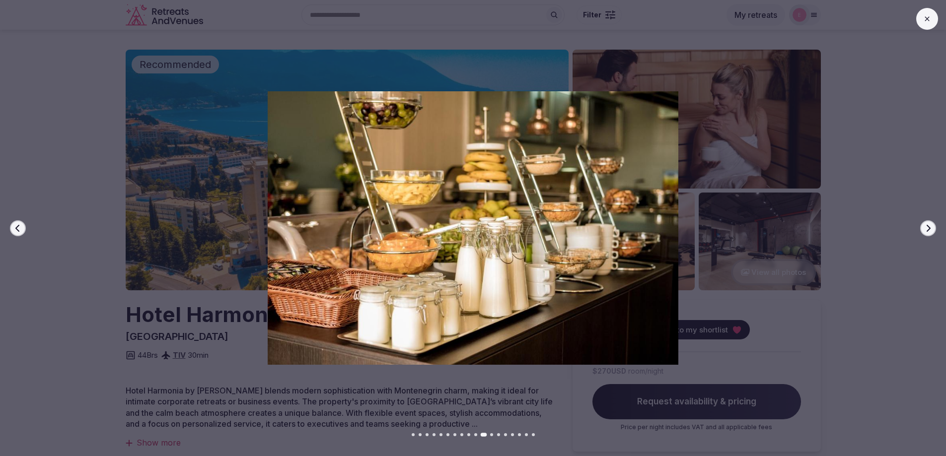
click at [927, 224] on icon "button" at bounding box center [928, 228] width 8 height 8
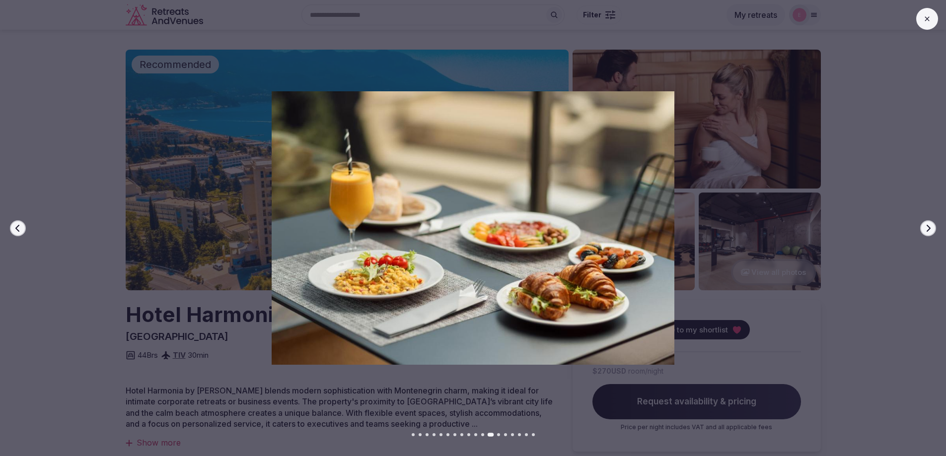
click at [927, 224] on icon "button" at bounding box center [928, 228] width 8 height 8
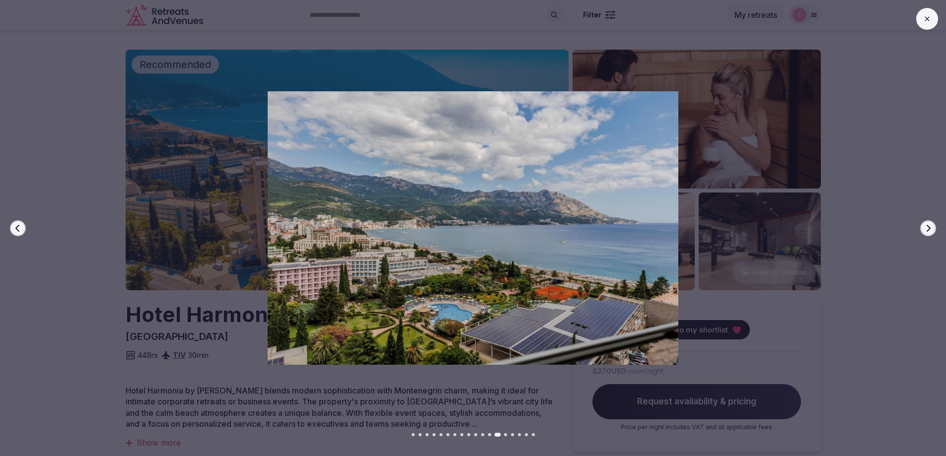
click at [927, 224] on icon "button" at bounding box center [928, 228] width 8 height 8
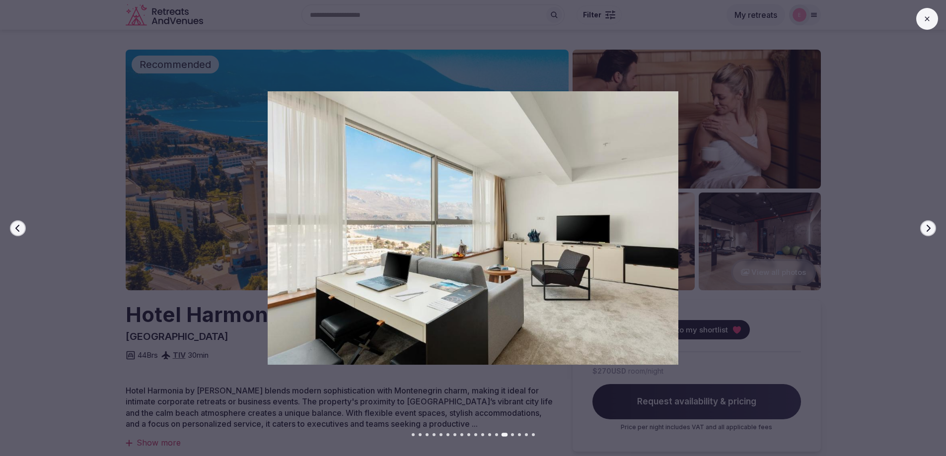
click at [927, 224] on icon "button" at bounding box center [928, 228] width 8 height 8
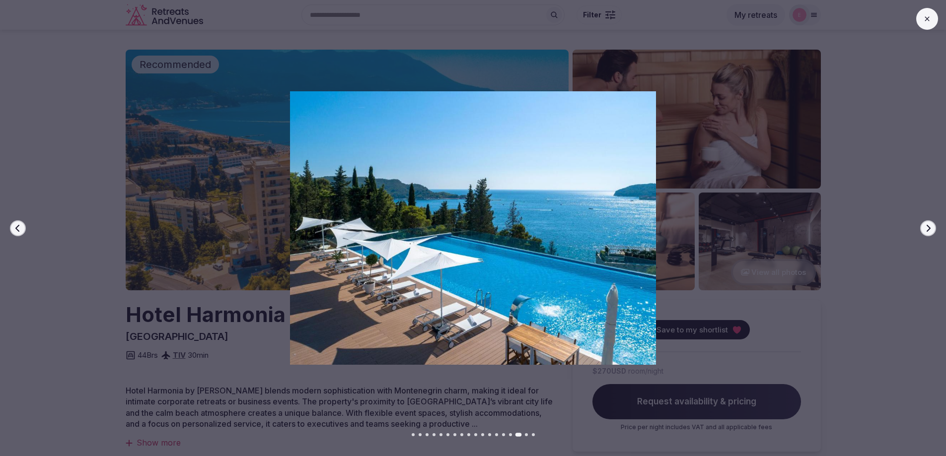
click at [927, 224] on icon "button" at bounding box center [928, 228] width 8 height 8
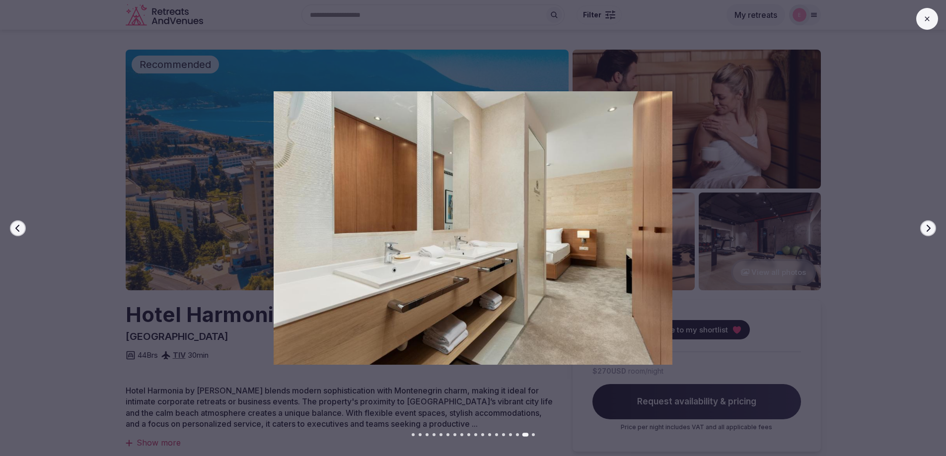
click at [930, 16] on icon at bounding box center [927, 19] width 8 height 8
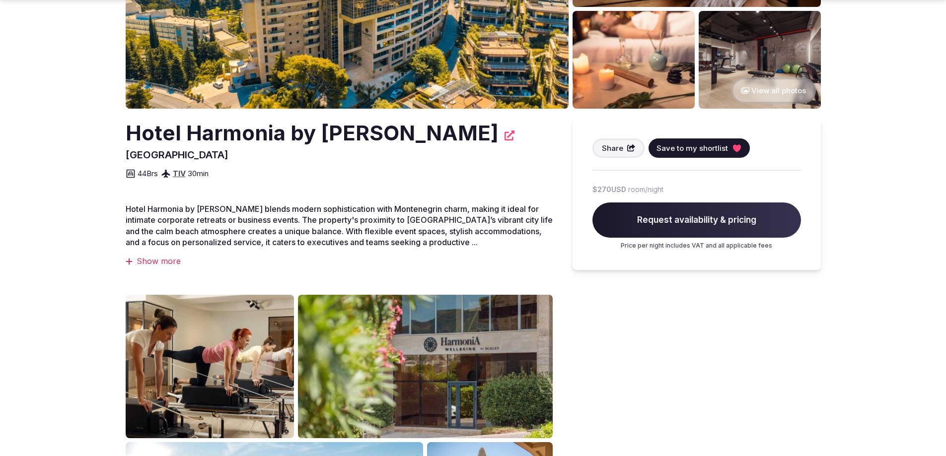
scroll to position [199, 0]
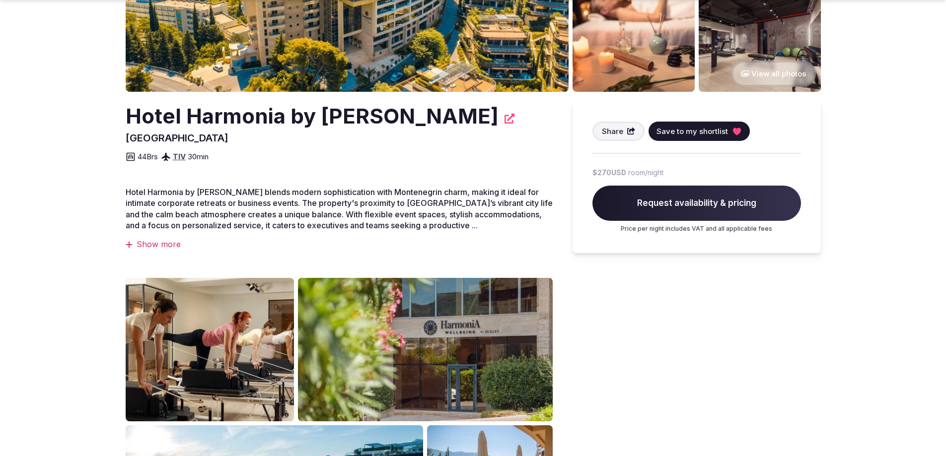
click at [157, 245] on div "Show more" at bounding box center [339, 244] width 427 height 11
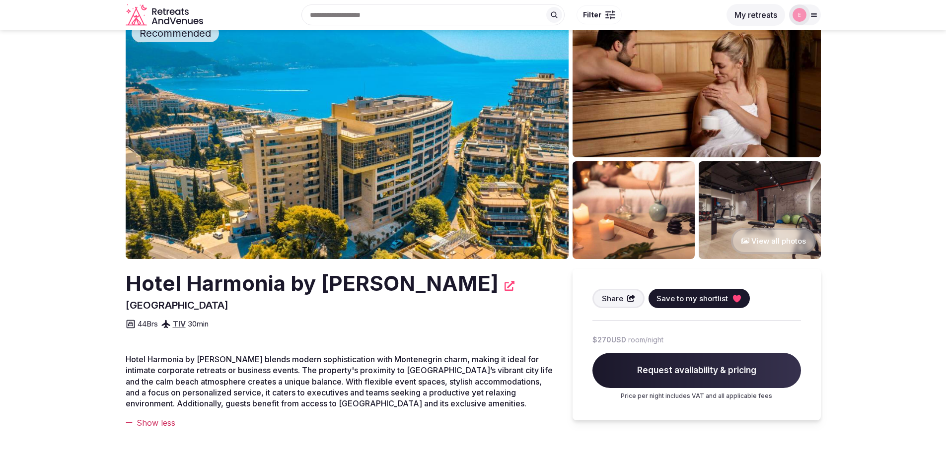
scroll to position [0, 0]
